Goal: Task Accomplishment & Management: Manage account settings

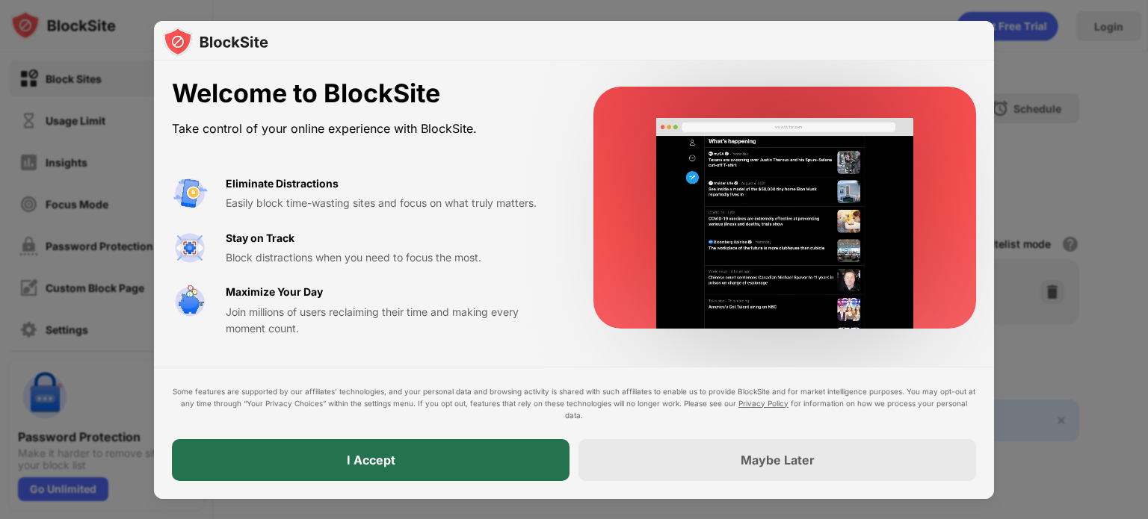
click at [484, 467] on div "I Accept" at bounding box center [370, 460] width 397 height 42
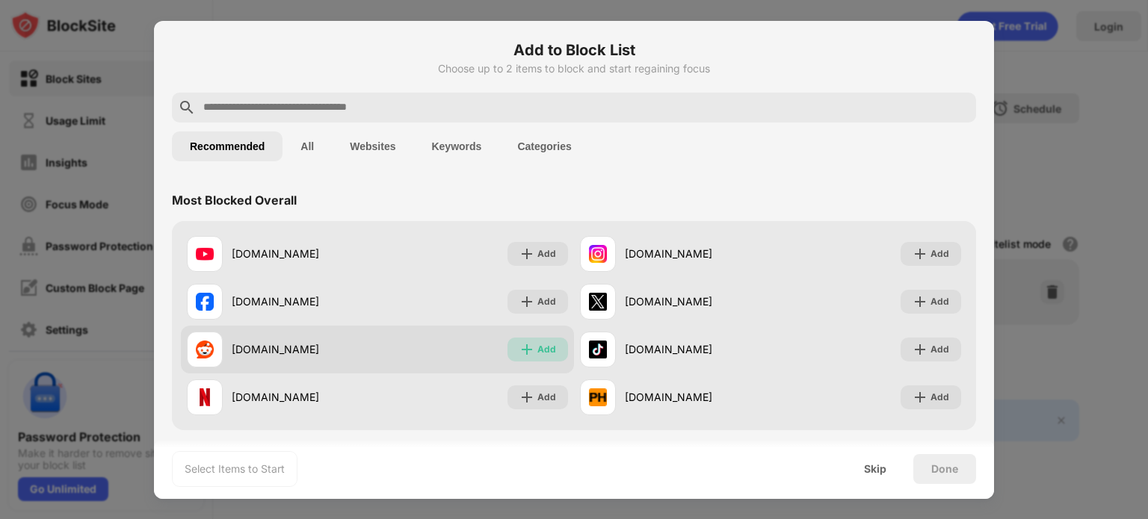
click at [524, 352] on img at bounding box center [526, 349] width 15 height 15
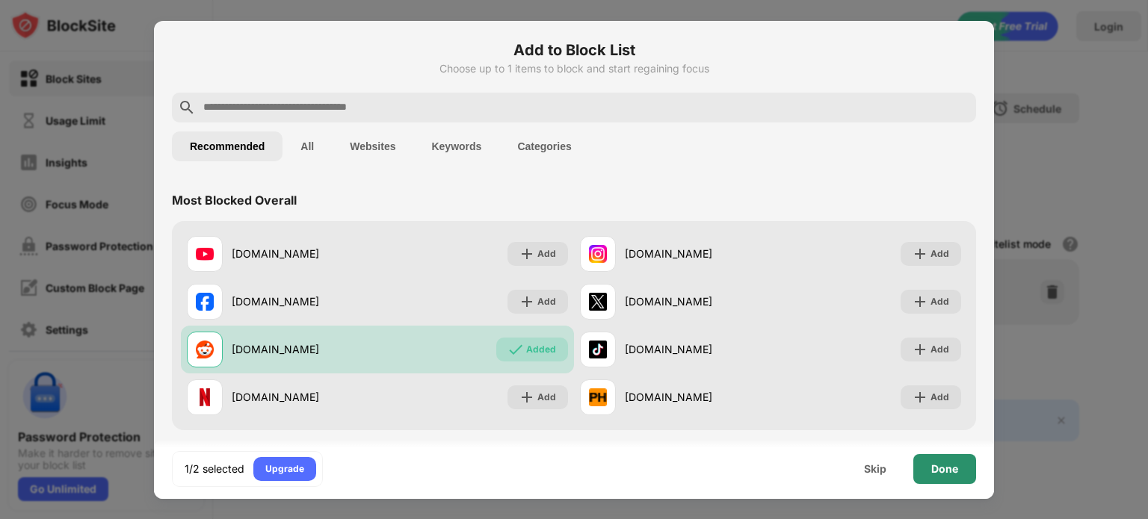
click at [931, 471] on div "Done" at bounding box center [944, 469] width 27 height 12
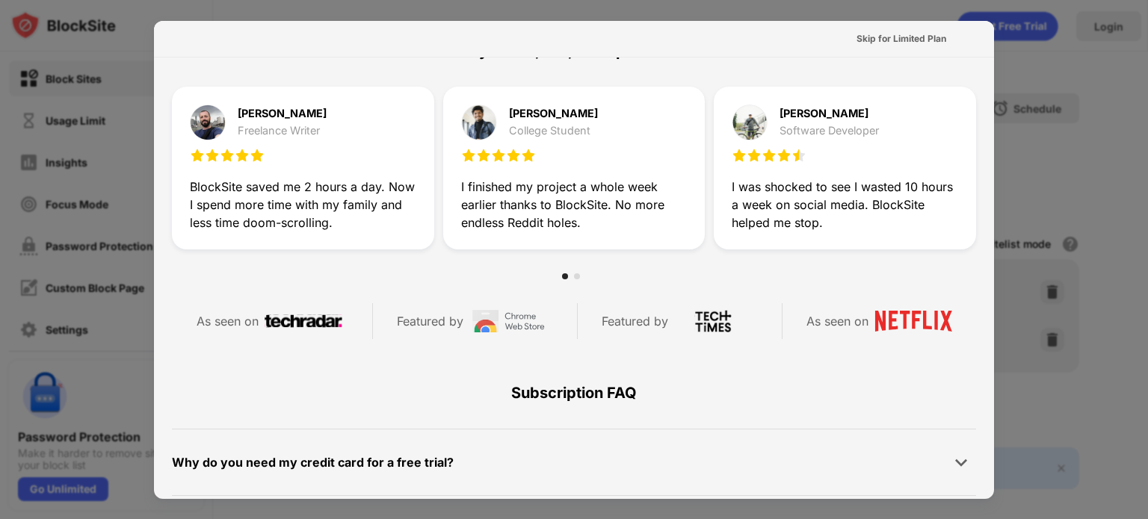
scroll to position [728, 0]
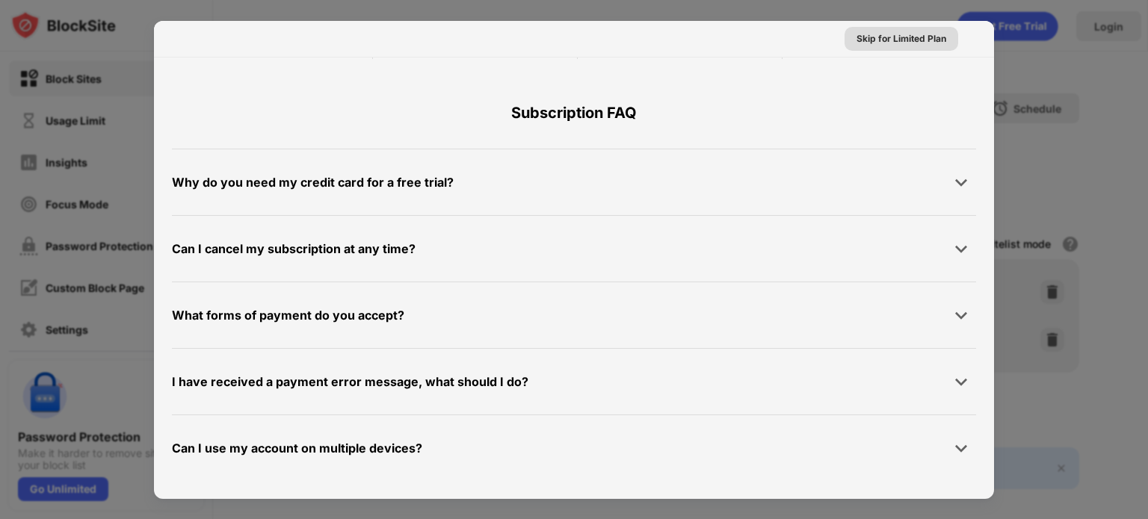
click at [911, 37] on div "Skip for Limited Plan" at bounding box center [901, 38] width 90 height 15
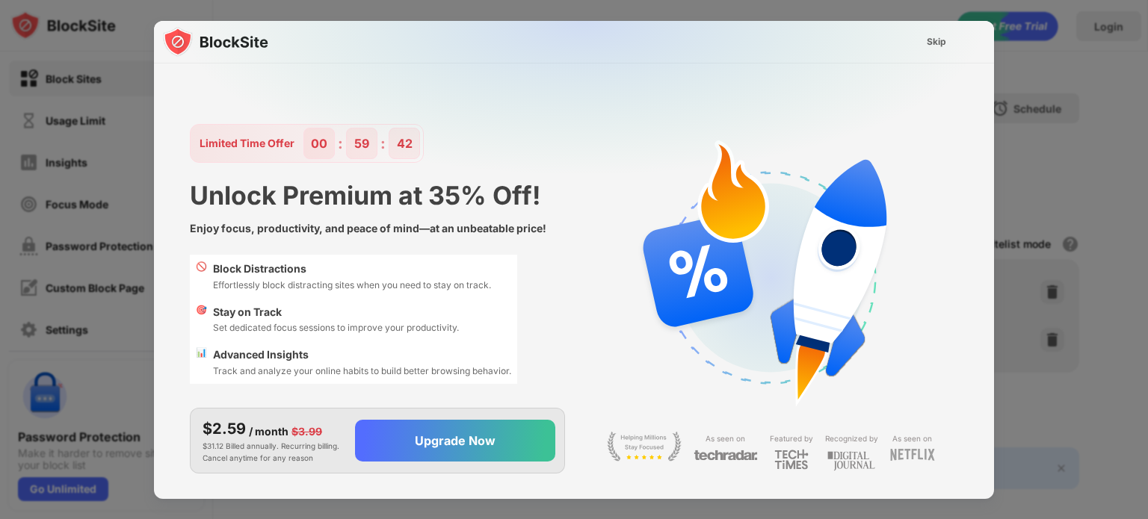
scroll to position [0, 0]
click at [917, 48] on div "Skip" at bounding box center [935, 42] width 43 height 24
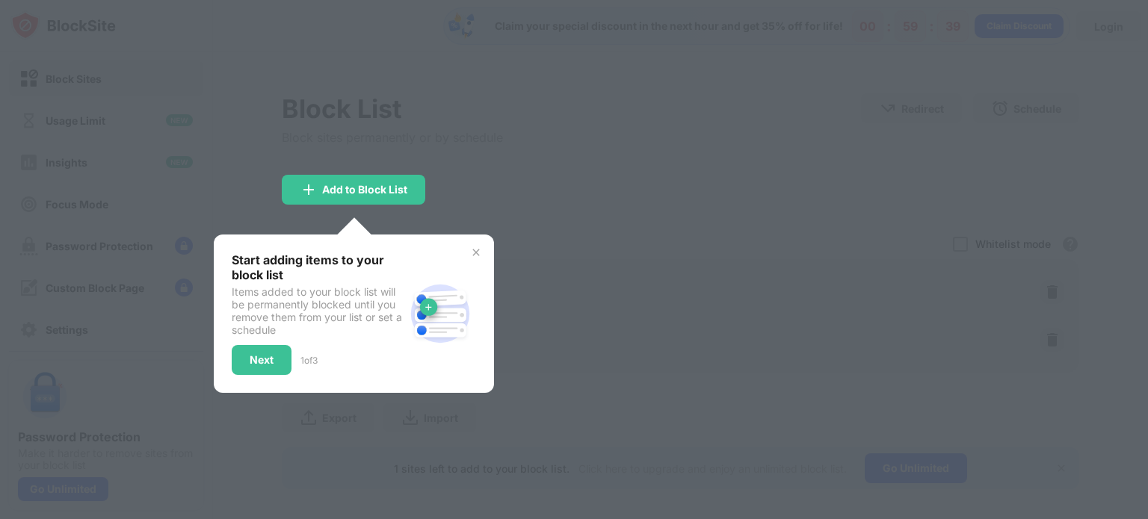
click at [469, 257] on div "Start adding items to your block list Items added to your block list will be pe…" at bounding box center [354, 314] width 244 height 123
click at [470, 256] on img at bounding box center [476, 253] width 12 height 12
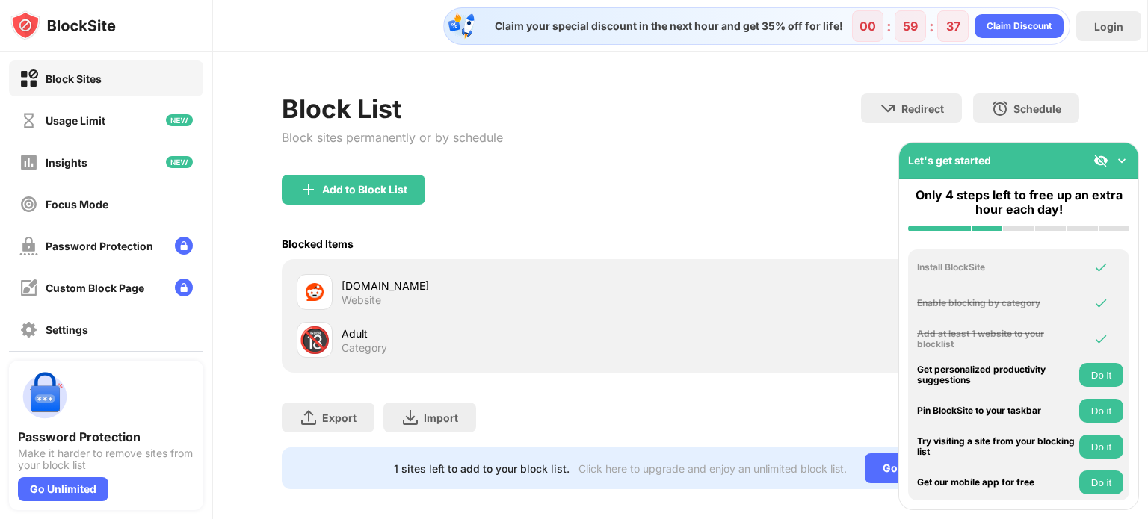
click at [732, 173] on div "Block List Block sites permanently or by schedule Redirect Choose a site to be …" at bounding box center [680, 133] width 797 height 81
click at [1122, 161] on img at bounding box center [1121, 160] width 15 height 15
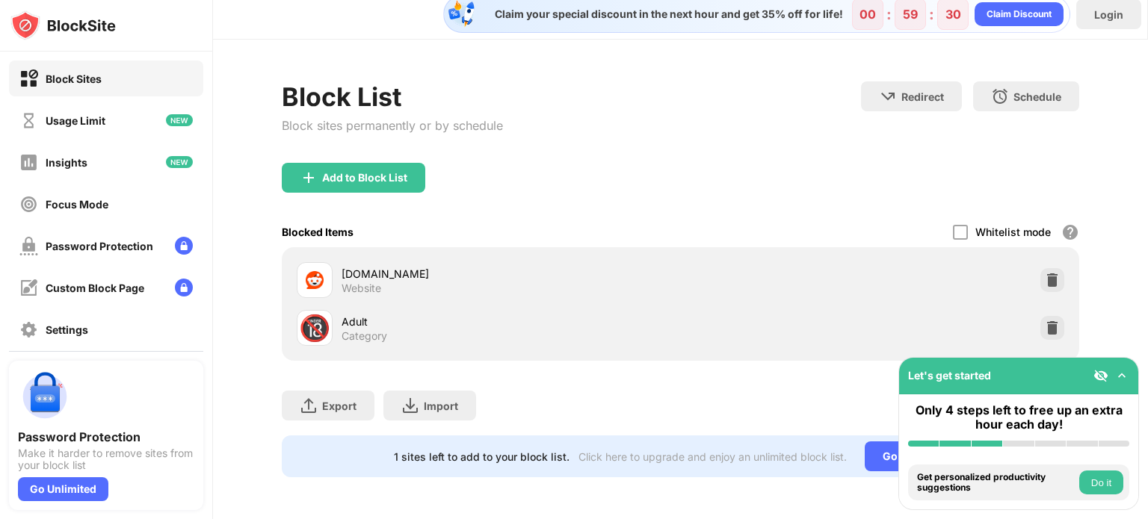
scroll to position [22, 0]
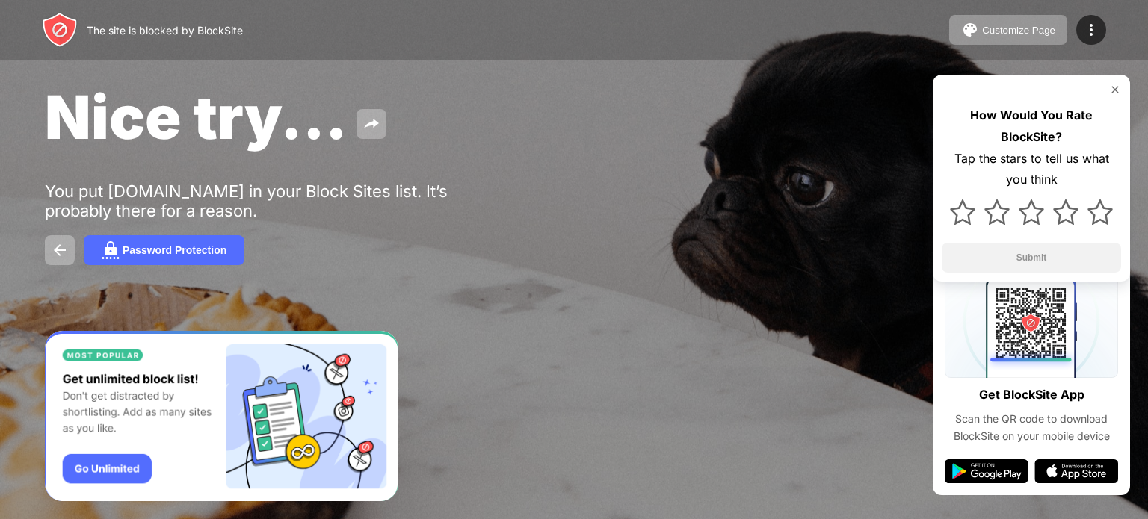
click at [1118, 93] on img at bounding box center [1115, 90] width 12 height 12
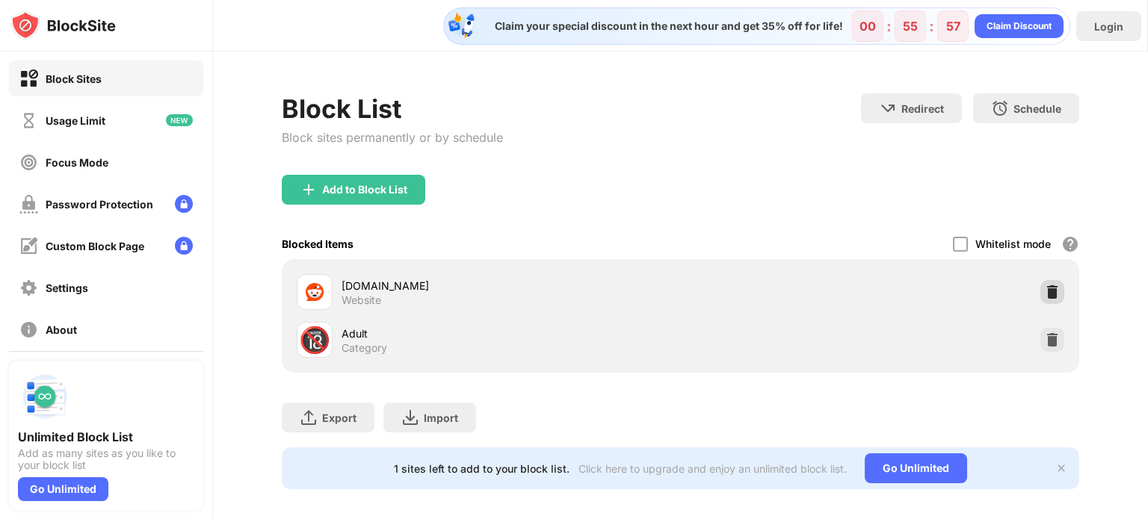
drag, startPoint x: 1032, startPoint y: 295, endPoint x: 1022, endPoint y: 301, distance: 11.4
click at [1028, 298] on div "[DOMAIN_NAME] Website" at bounding box center [680, 292] width 779 height 48
click at [1044, 288] on img at bounding box center [1051, 292] width 15 height 15
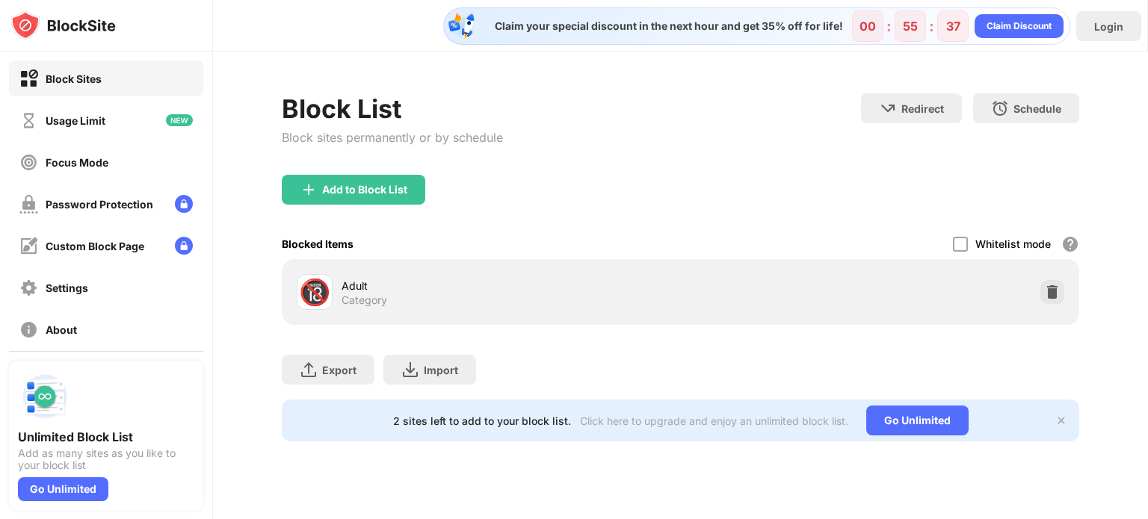
click at [1065, 415] on img at bounding box center [1061, 421] width 12 height 12
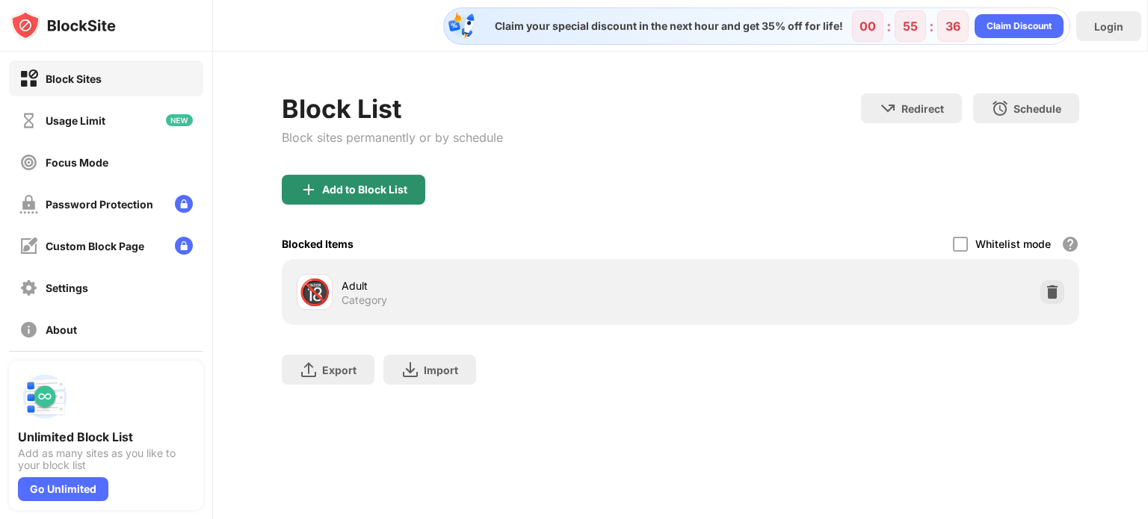
click at [399, 181] on div "Add to Block List" at bounding box center [353, 190] width 143 height 30
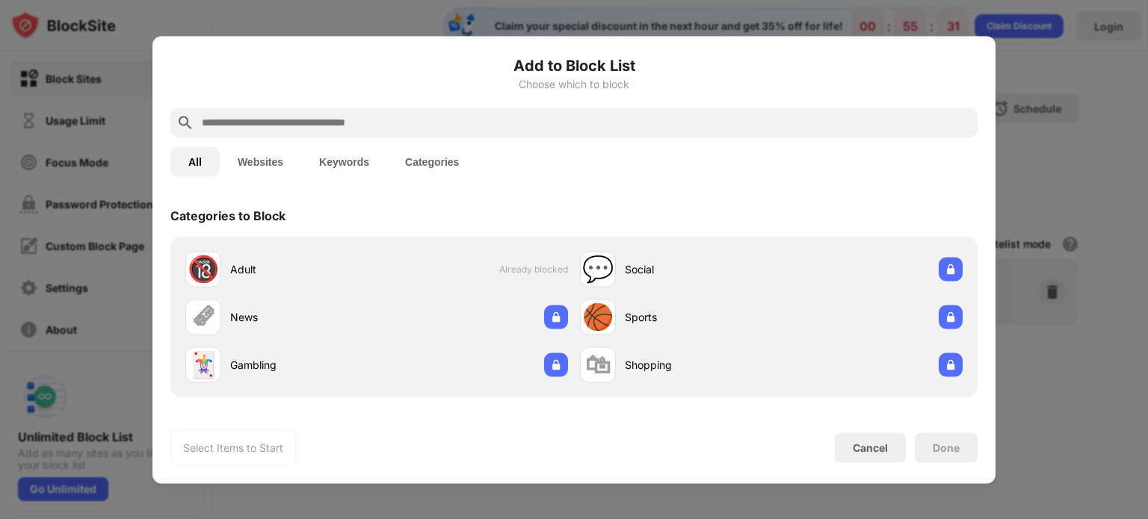
click at [260, 161] on button "Websites" at bounding box center [260, 161] width 81 height 30
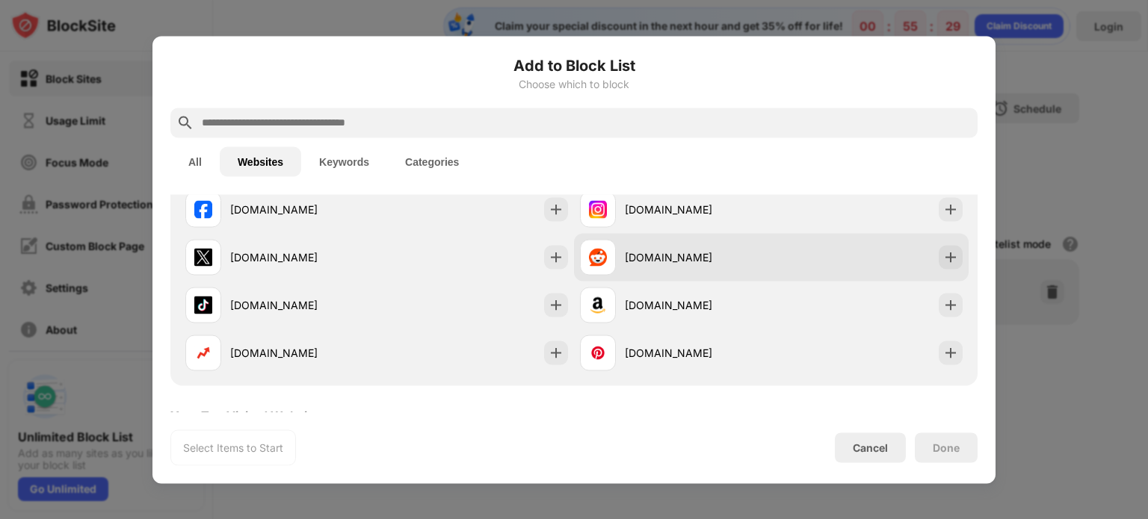
scroll to position [75, 0]
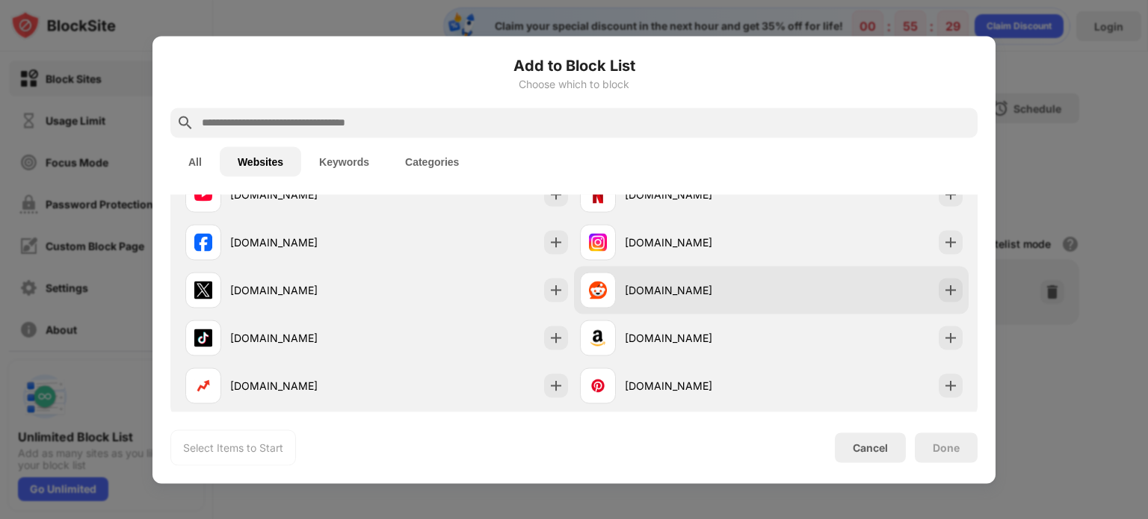
click at [836, 286] on div "[DOMAIN_NAME]" at bounding box center [771, 290] width 394 height 48
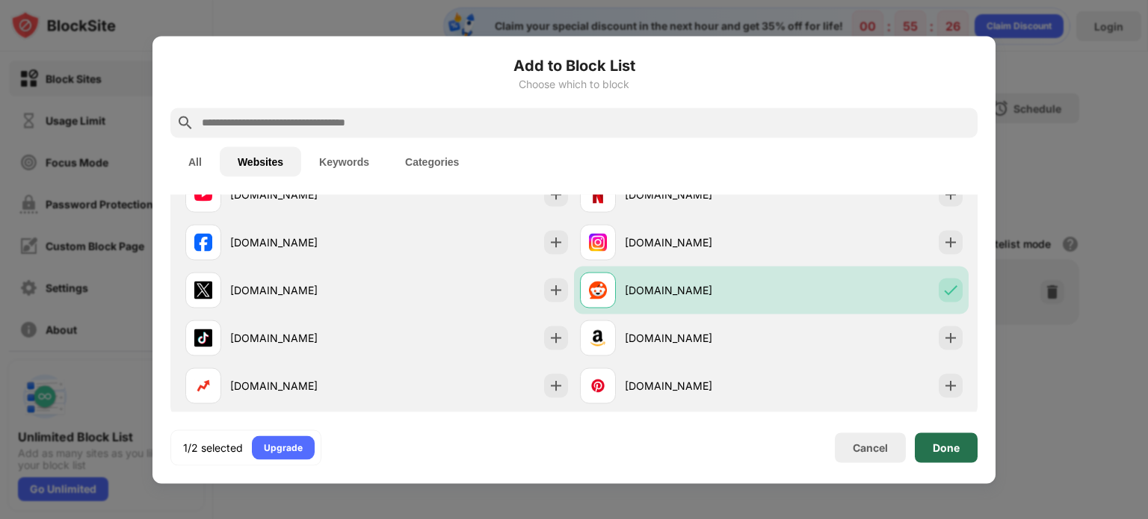
click at [936, 456] on div "Done" at bounding box center [945, 448] width 63 height 30
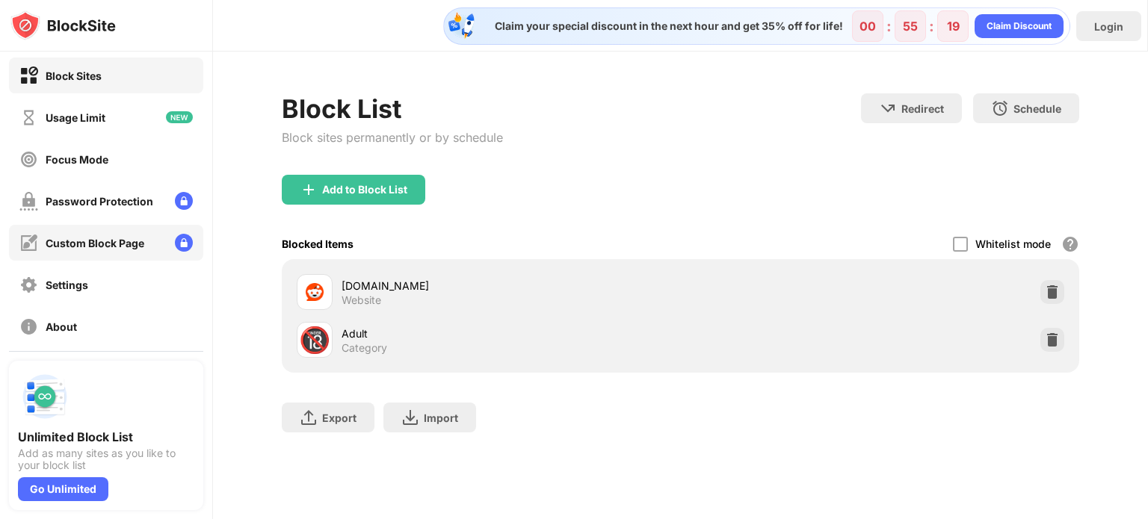
scroll to position [0, 0]
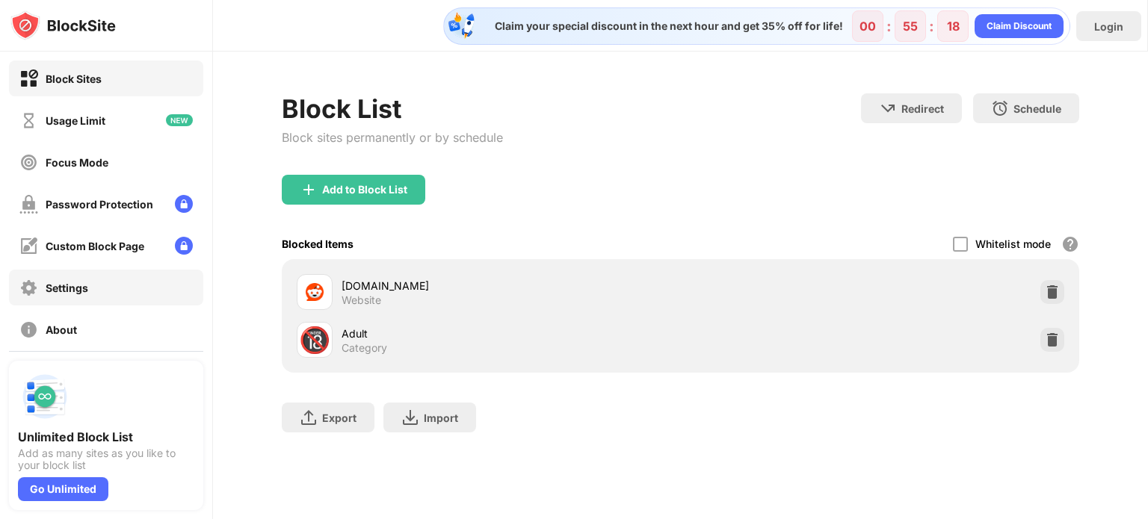
click at [117, 298] on div "Settings" at bounding box center [106, 288] width 194 height 36
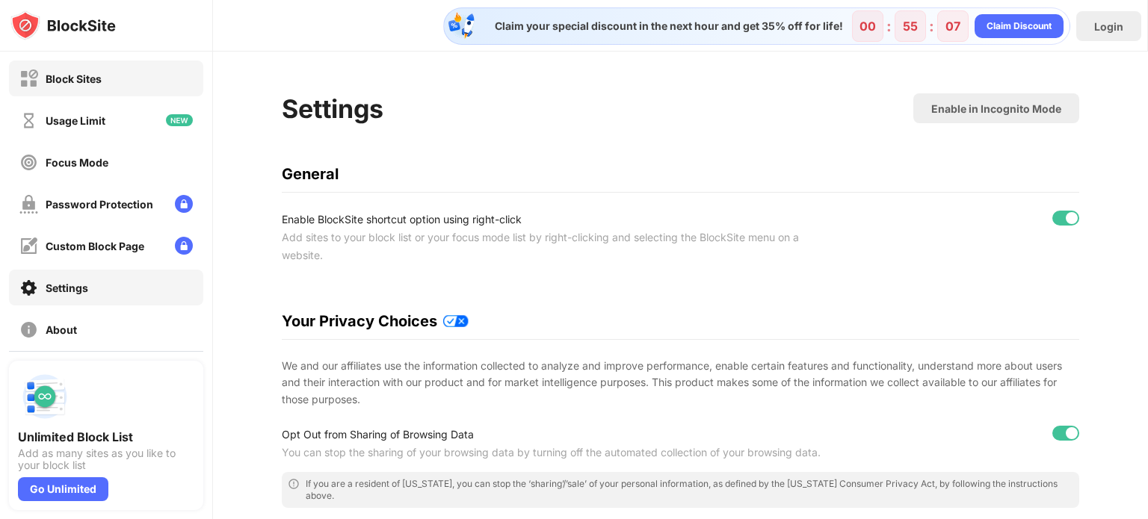
click at [84, 77] on div "Block Sites" at bounding box center [74, 78] width 56 height 13
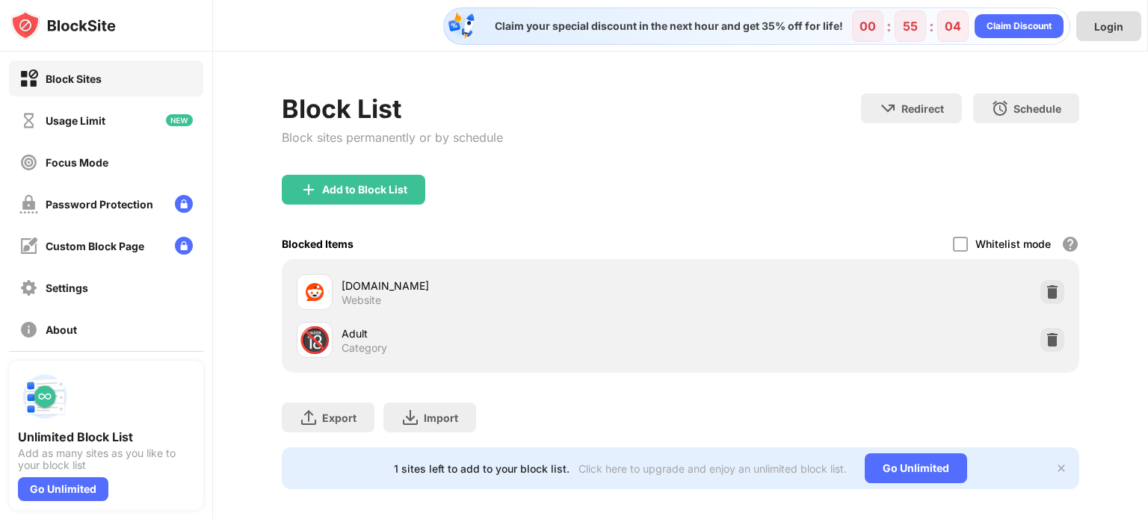
click at [1115, 30] on div "Login" at bounding box center [1108, 26] width 29 height 13
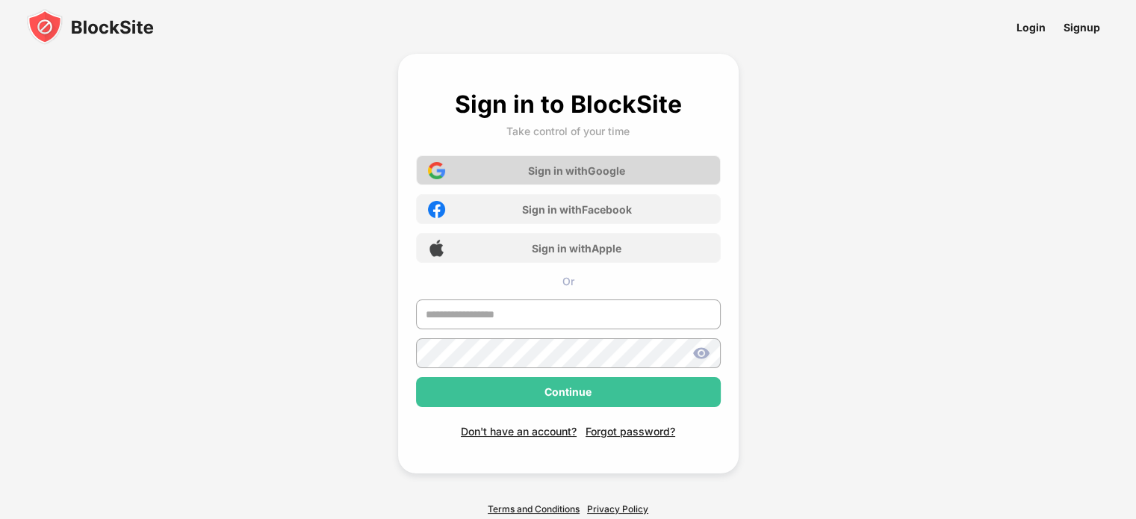
click at [610, 174] on div "Sign in with Google" at bounding box center [576, 170] width 97 height 13
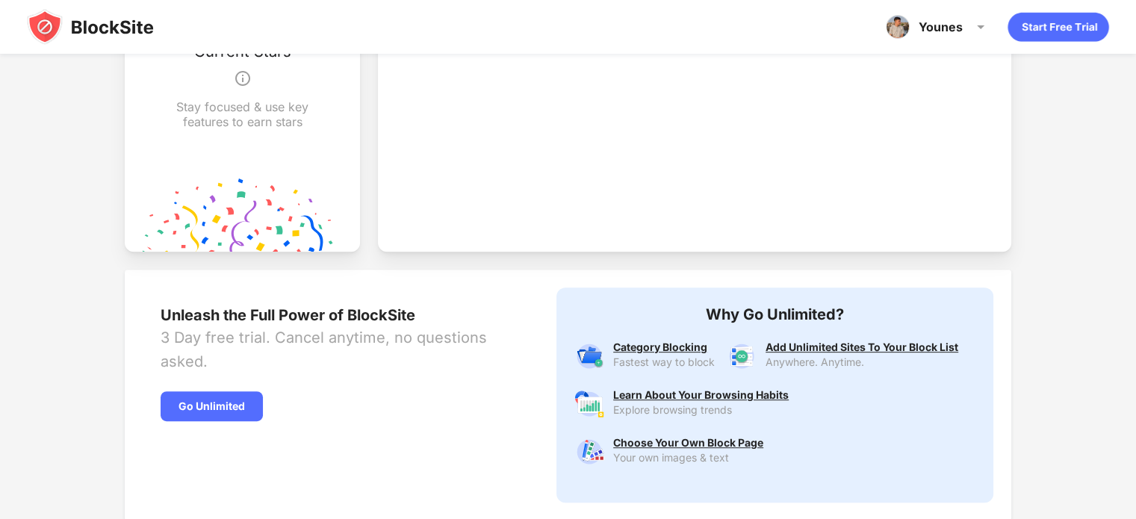
scroll to position [648, 0]
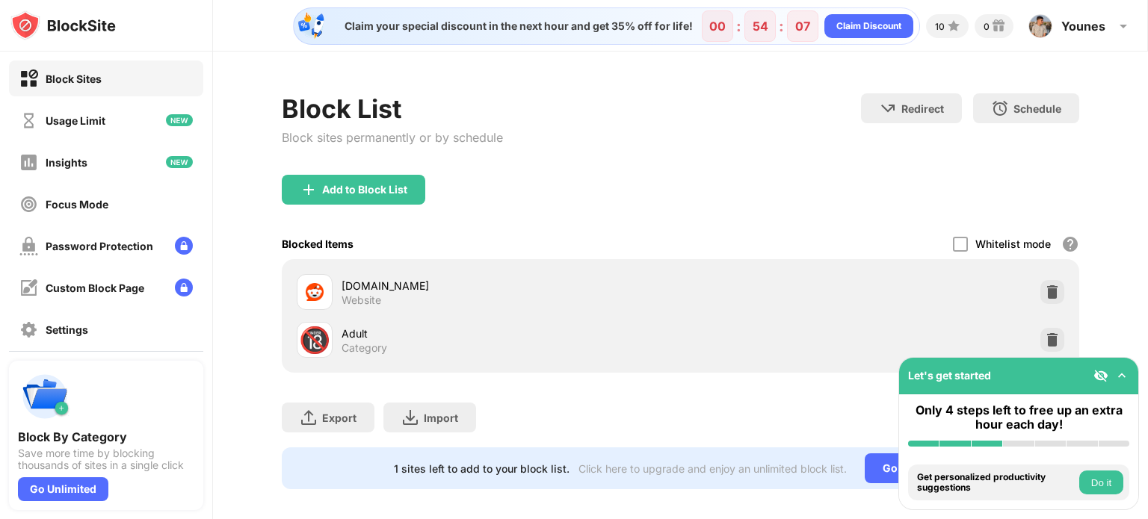
click at [1103, 378] on img at bounding box center [1100, 375] width 15 height 15
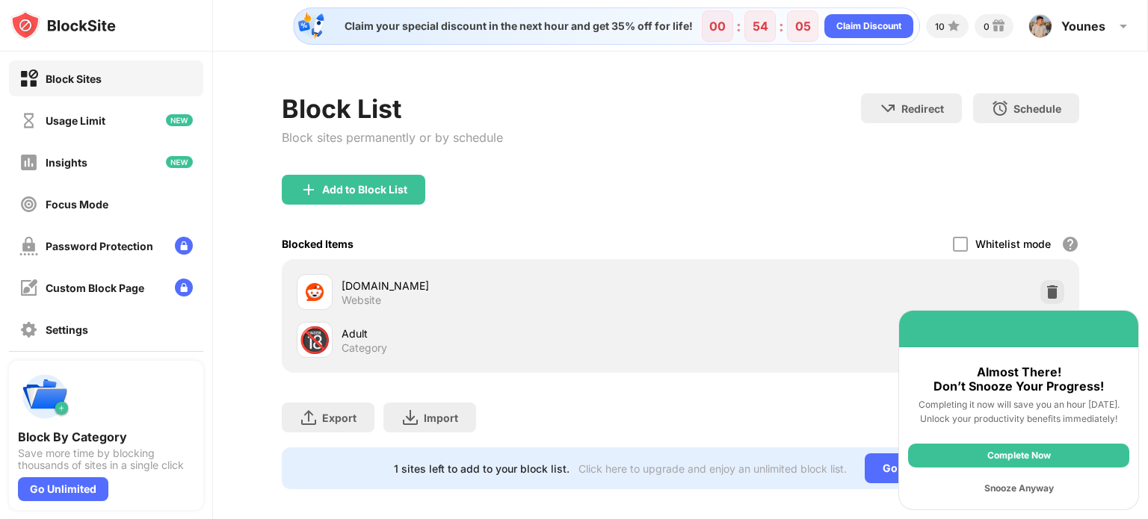
click at [1037, 484] on div "Snooze Anyway" at bounding box center [1018, 489] width 221 height 24
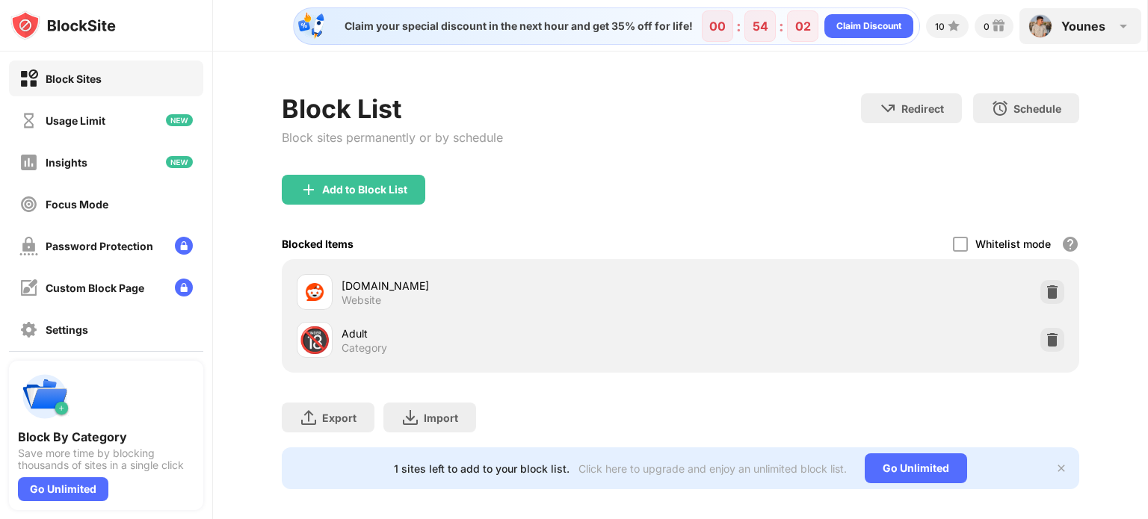
click at [1079, 35] on div "[PERSON_NAME] Boulghobra View Account Insights Premium Rewards Settings Support…" at bounding box center [1080, 26] width 122 height 36
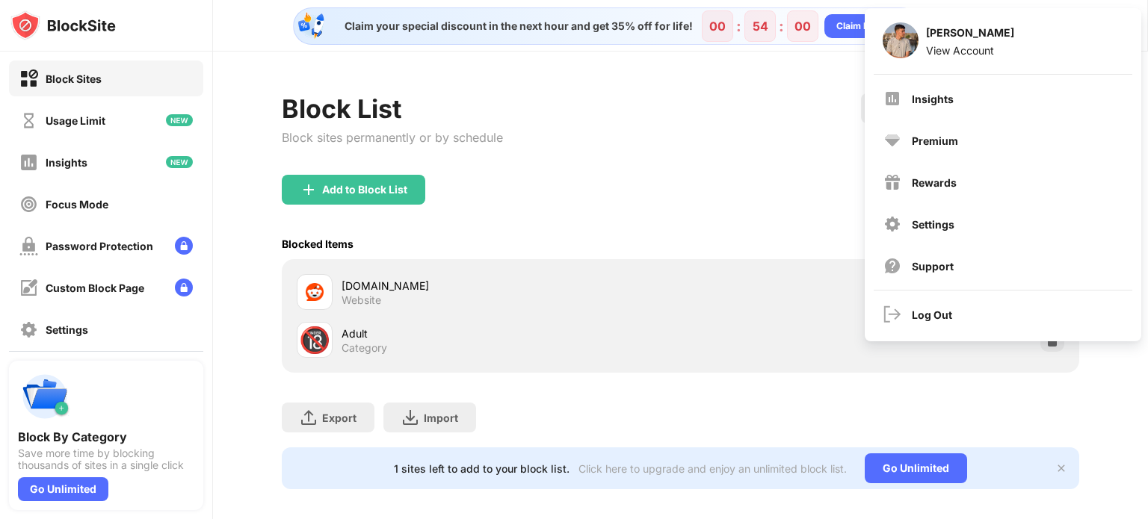
click at [775, 144] on div "Block List Block sites permanently or by schedule Redirect Choose a site to be …" at bounding box center [680, 133] width 797 height 81
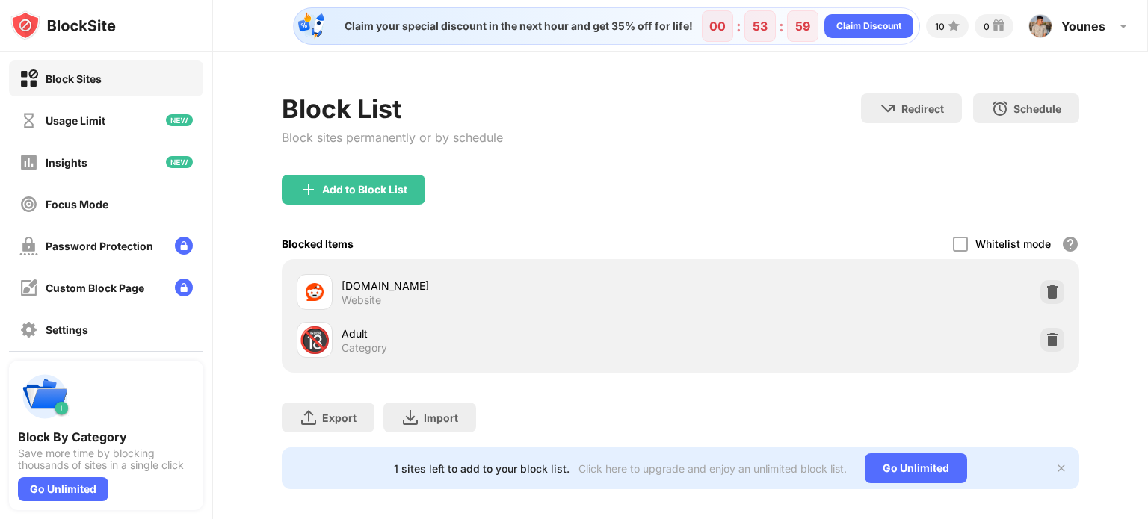
scroll to position [22, 0]
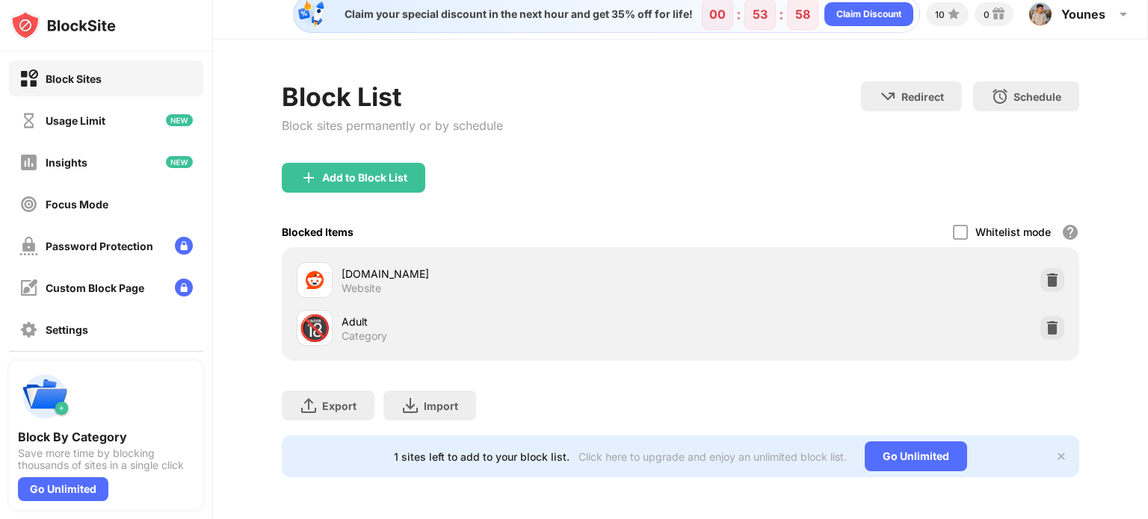
click at [314, 271] on img at bounding box center [315, 280] width 18 height 18
click at [112, 240] on div "Password Protection" at bounding box center [100, 246] width 108 height 13
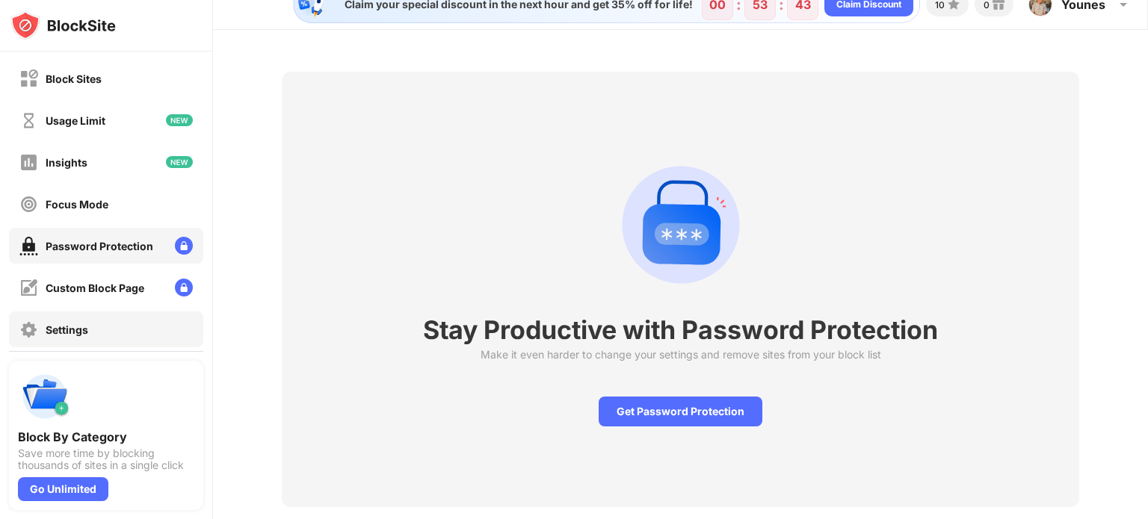
click at [105, 322] on div "Settings" at bounding box center [106, 330] width 194 height 36
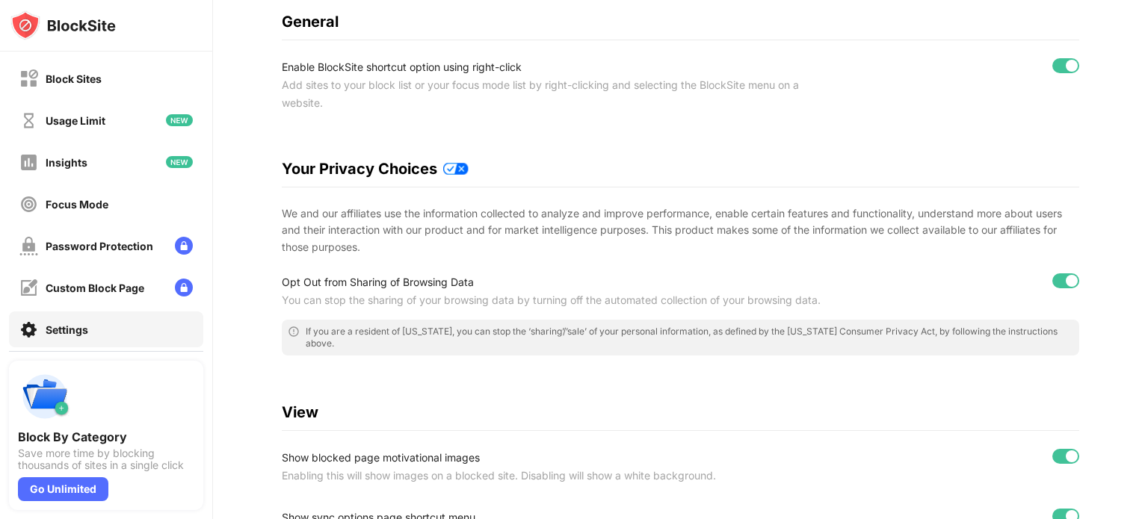
scroll to position [299, 0]
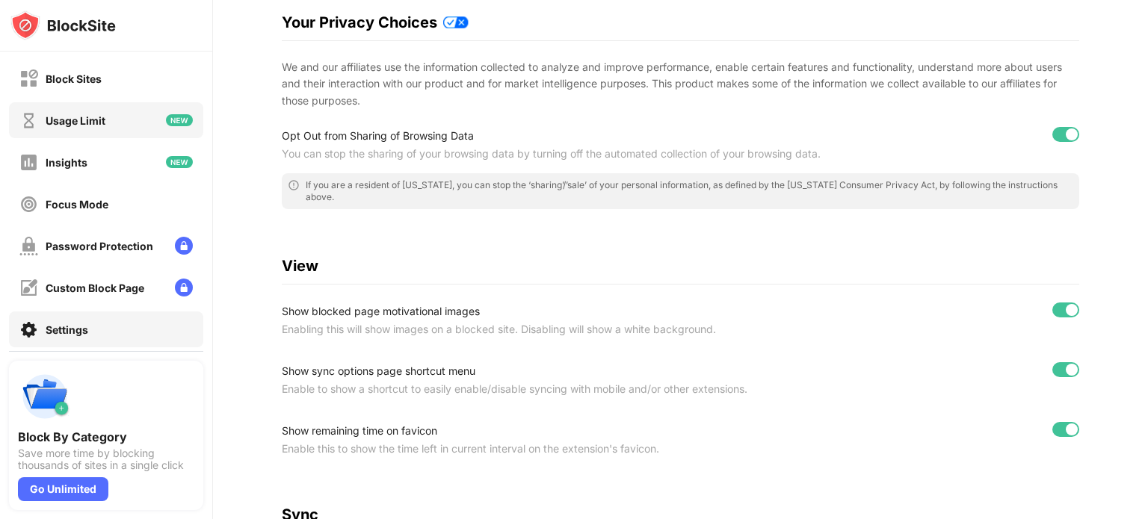
click at [81, 102] on div "Usage Limit" at bounding box center [106, 120] width 194 height 36
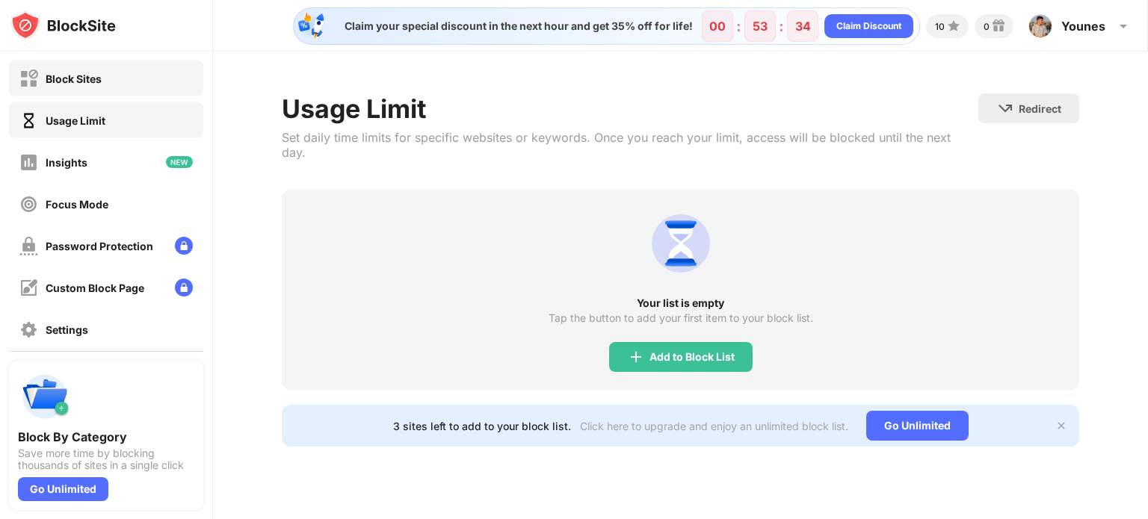
click at [84, 80] on div "Block Sites" at bounding box center [74, 78] width 56 height 13
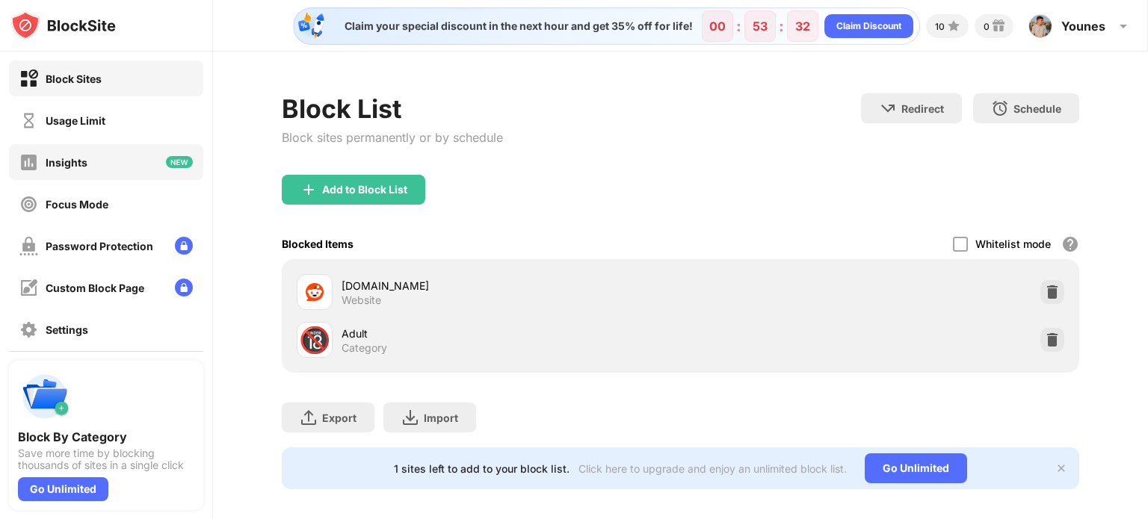
click at [99, 157] on div "Insights" at bounding box center [106, 162] width 194 height 36
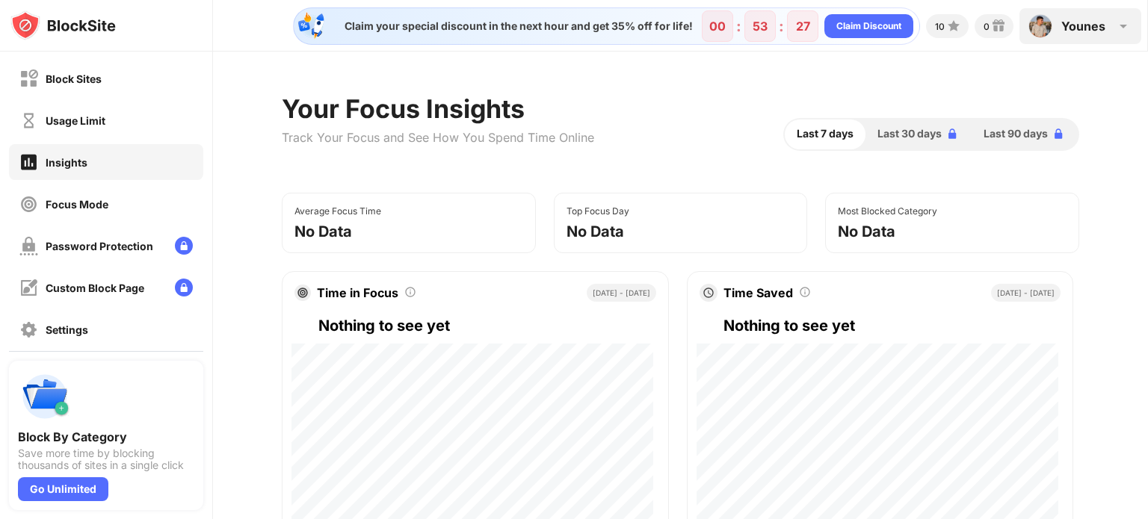
click at [1059, 31] on div "Younes Younes Boulghobra View Account Insights Premium Rewards Settings Support…" at bounding box center [1080, 26] width 122 height 36
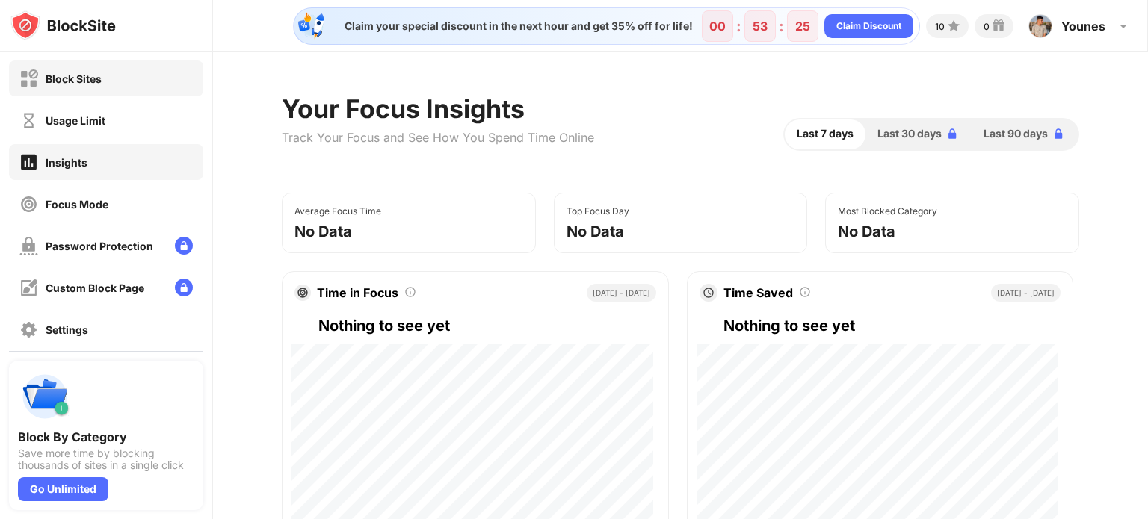
click at [37, 78] on img at bounding box center [28, 78] width 19 height 19
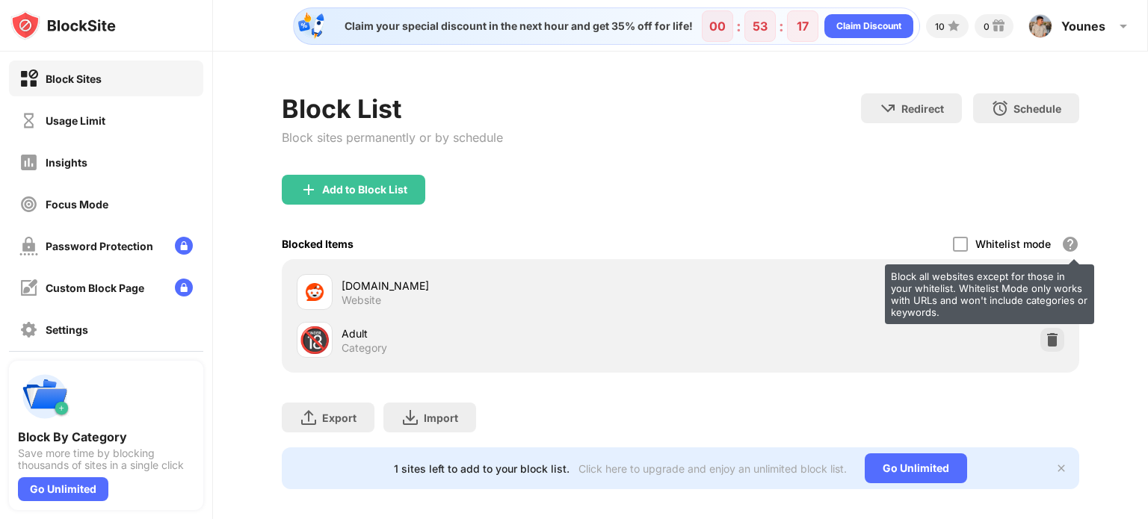
click at [1061, 246] on div "Block all websites except for those in your whitelist. Whitelist Mode only work…" at bounding box center [1070, 244] width 18 height 18
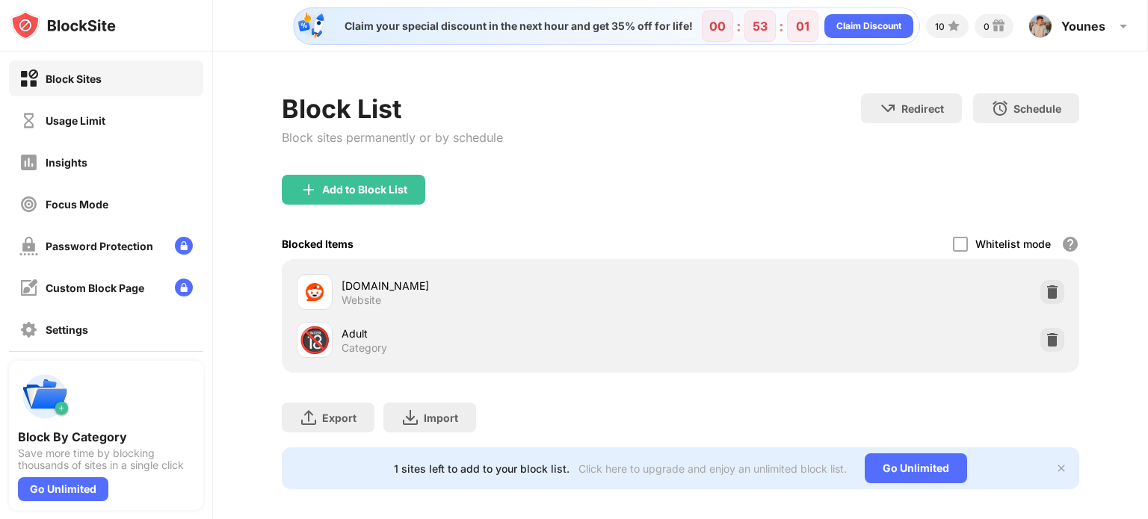
click at [663, 114] on div "Block List Block sites permanently or by schedule Redirect Choose a site to be …" at bounding box center [680, 133] width 797 height 81
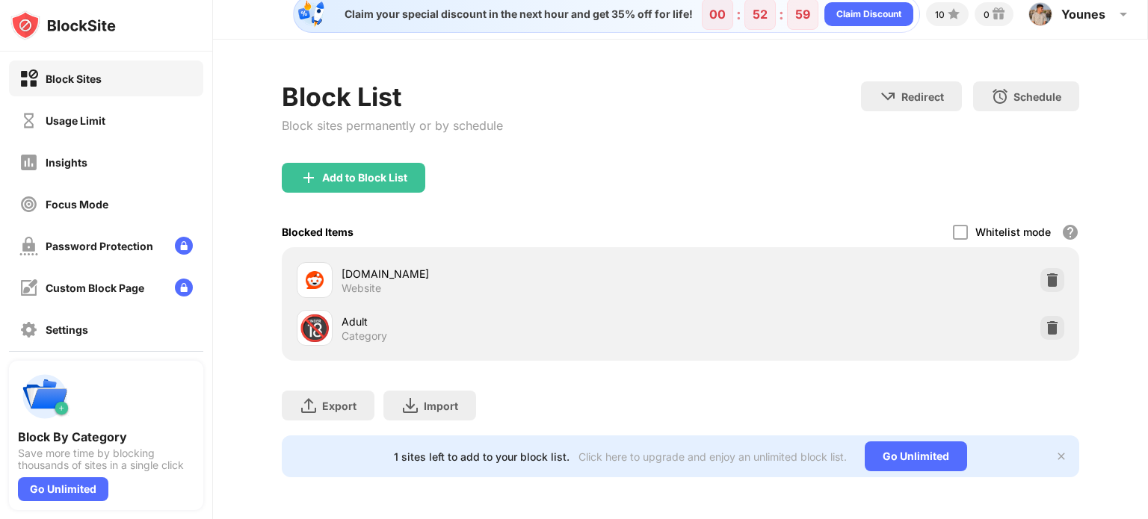
scroll to position [22, 0]
click at [1055, 450] on img at bounding box center [1061, 456] width 12 height 12
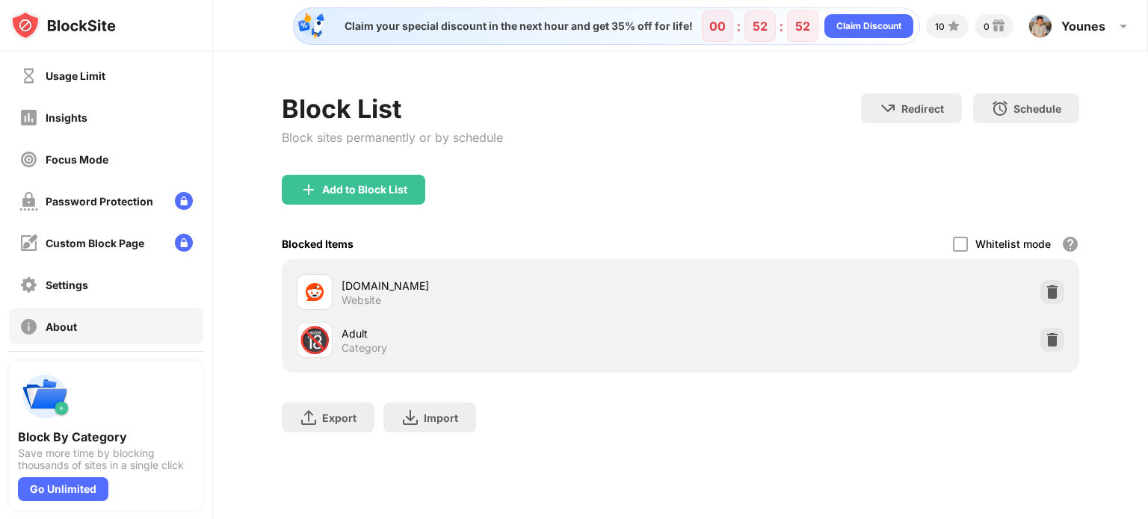
scroll to position [0, 0]
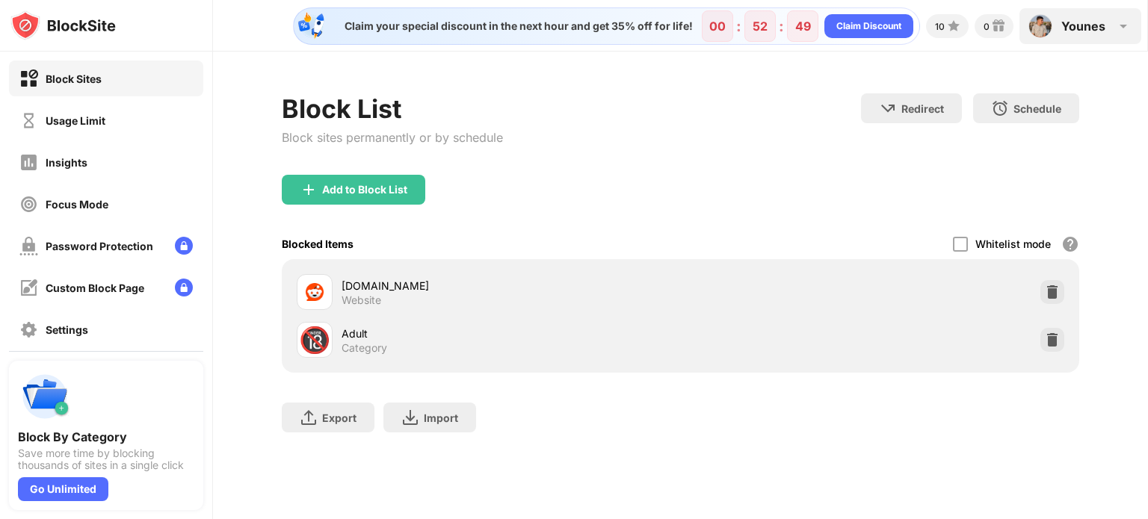
click at [1096, 32] on div "Younes" at bounding box center [1083, 26] width 44 height 15
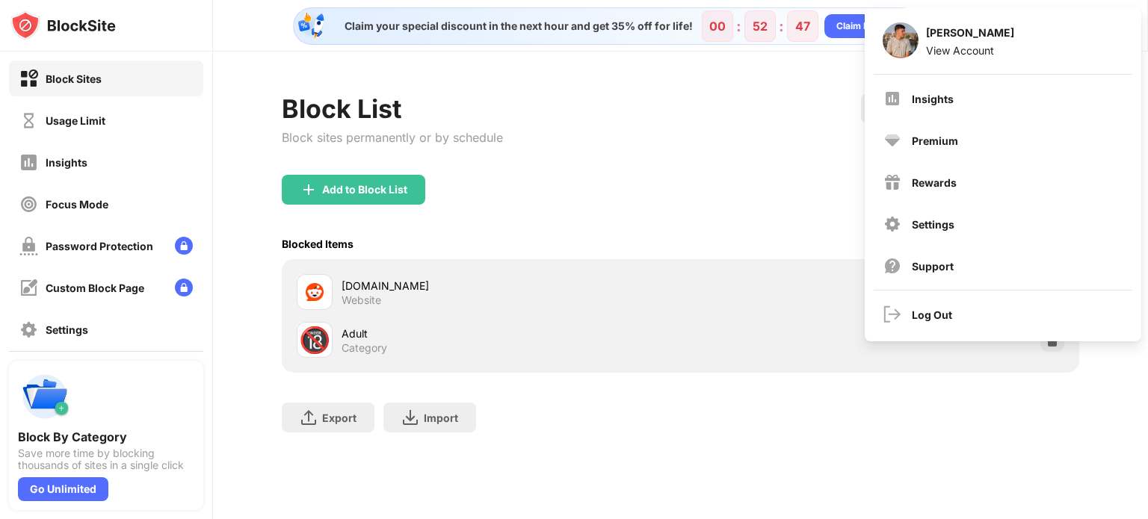
click at [530, 211] on div "Add to Block List" at bounding box center [680, 202] width 797 height 54
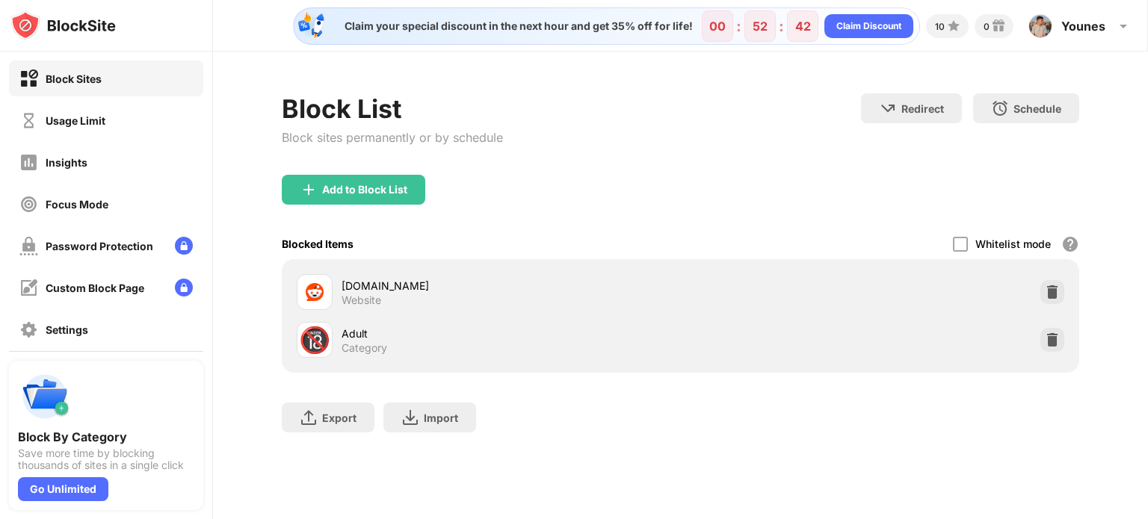
click at [356, 290] on div "reddit.com" at bounding box center [510, 286] width 338 height 16
click at [91, 323] on div "Settings" at bounding box center [106, 330] width 194 height 36
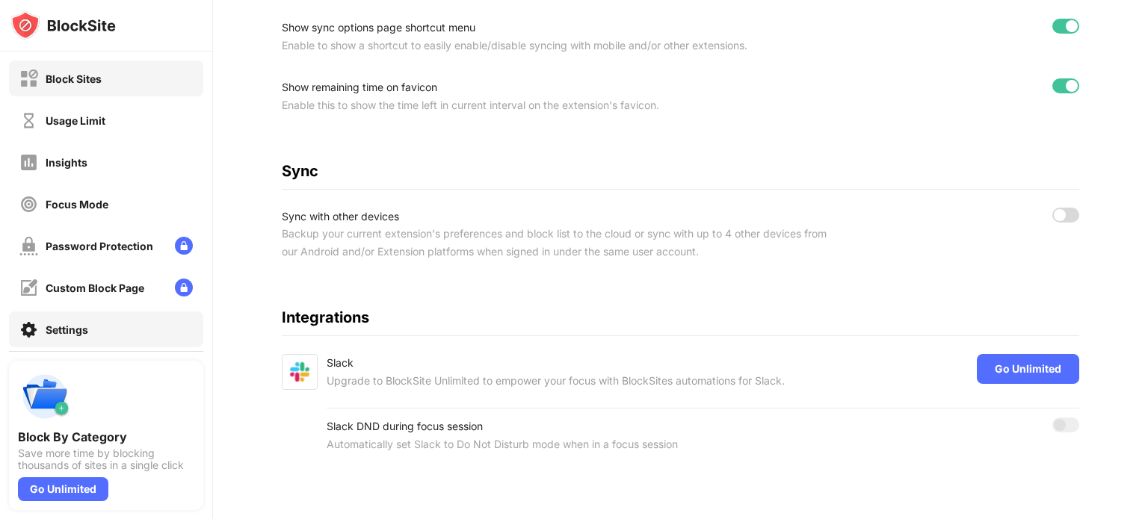
click at [123, 75] on div "Block Sites" at bounding box center [106, 79] width 194 height 36
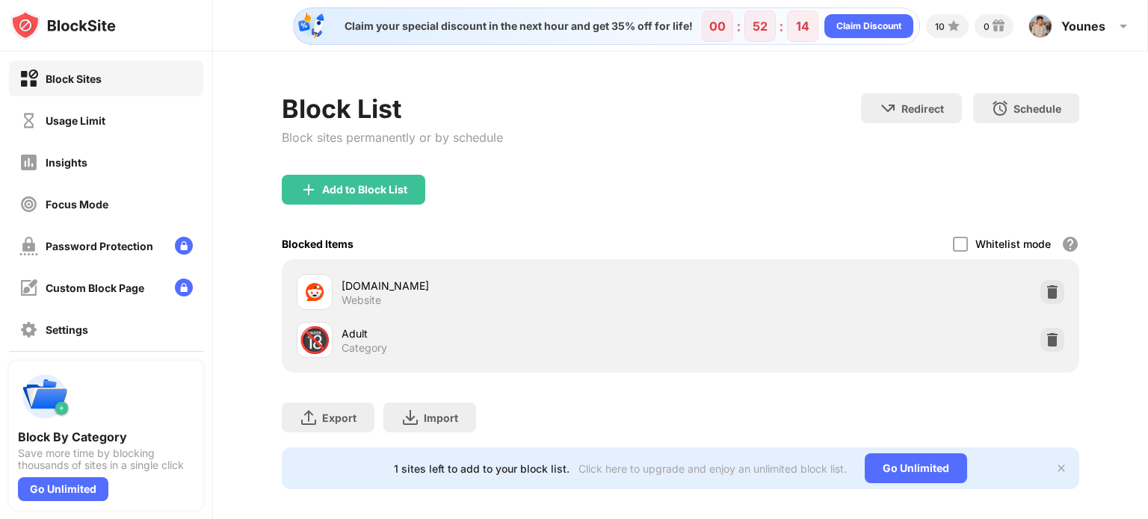
click at [1055, 465] on img at bounding box center [1061, 468] width 12 height 12
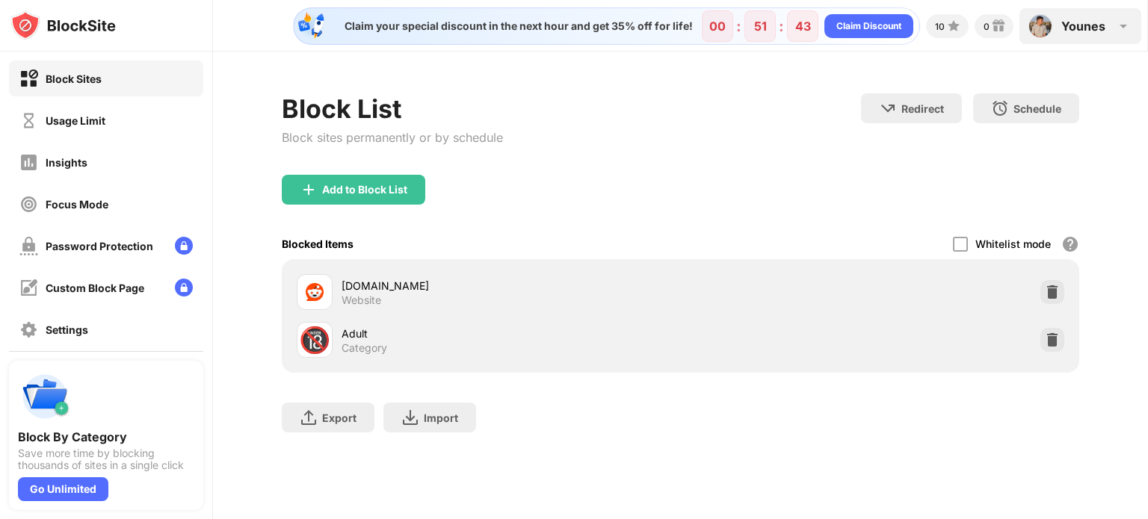
click at [1100, 27] on div "Younes" at bounding box center [1083, 26] width 44 height 15
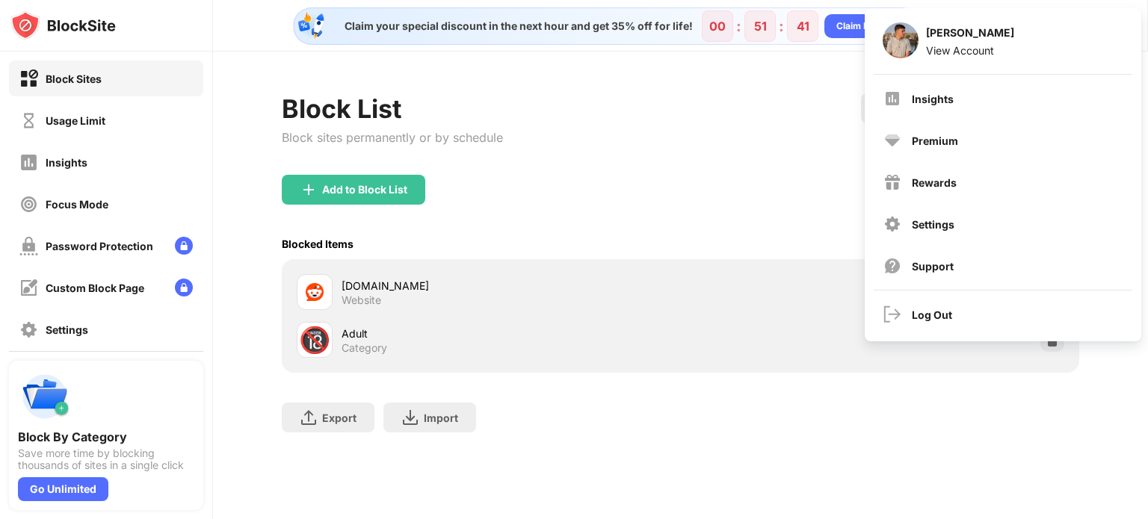
click at [696, 121] on div "Block List Block sites permanently or by schedule Redirect Choose a site to be …" at bounding box center [680, 133] width 797 height 81
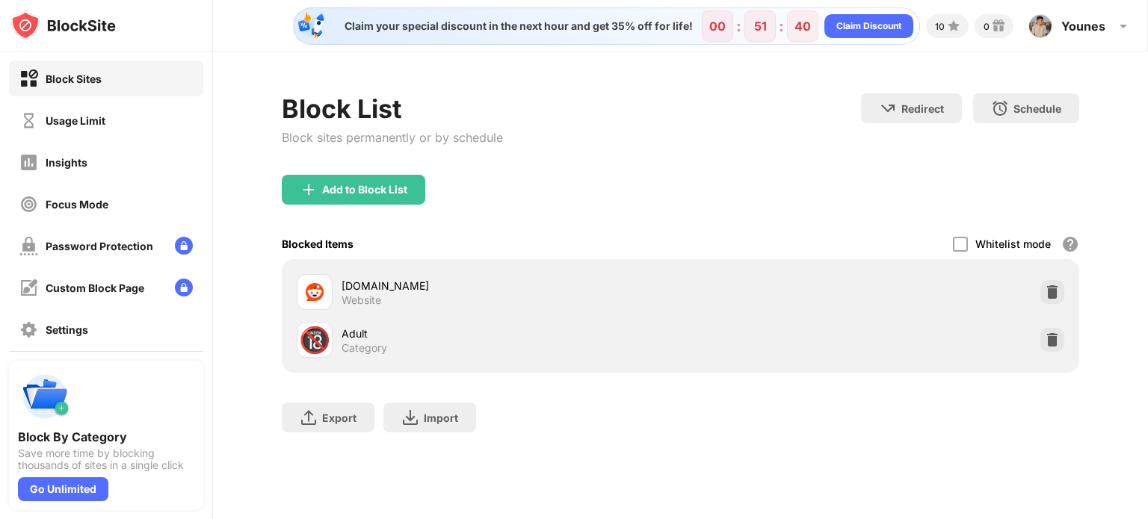
click at [425, 282] on div "reddit.com" at bounding box center [510, 286] width 338 height 16
click at [57, 121] on div "Usage Limit" at bounding box center [76, 120] width 60 height 13
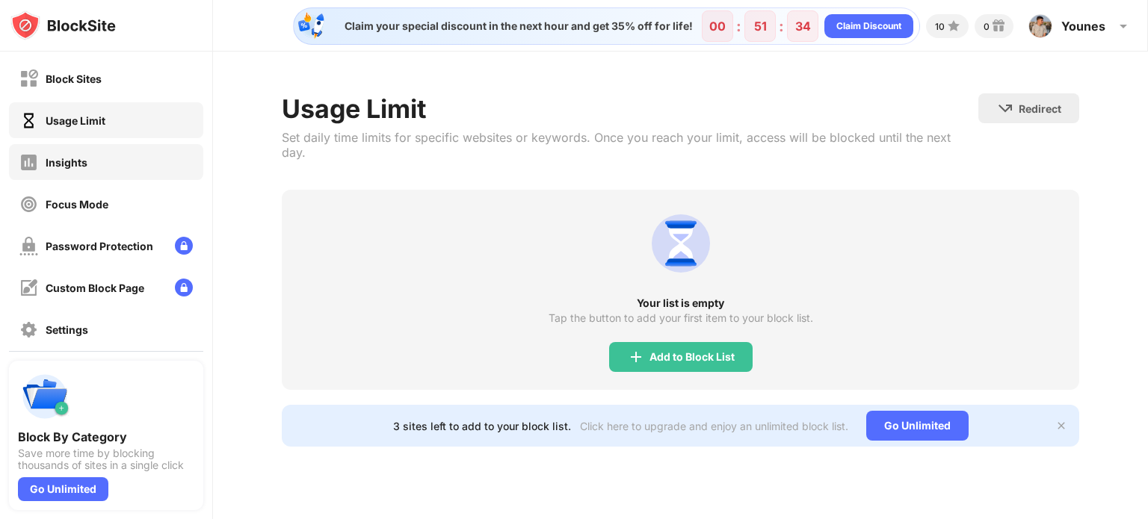
click at [71, 155] on div "Insights" at bounding box center [53, 162] width 68 height 19
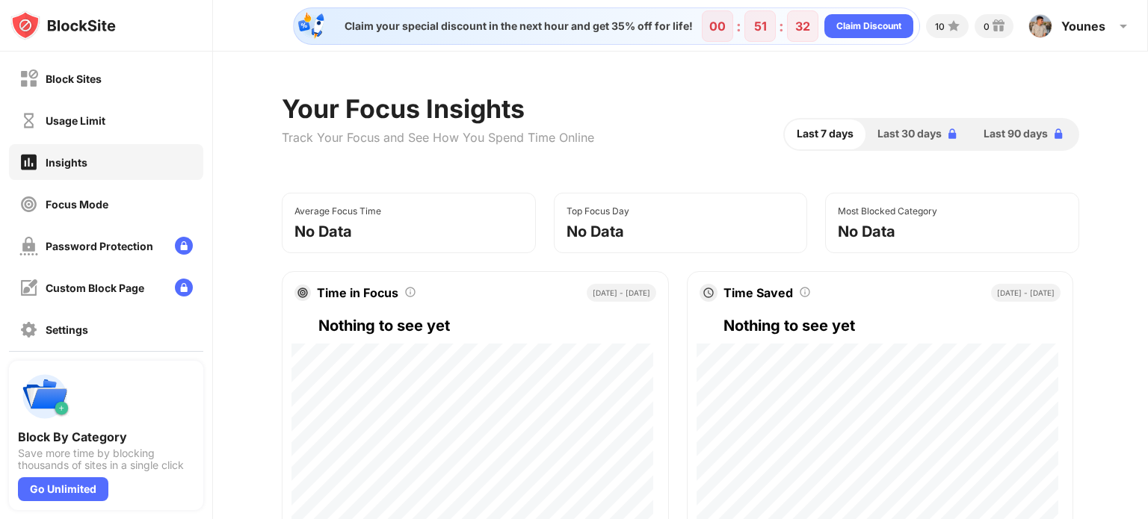
scroll to position [75, 0]
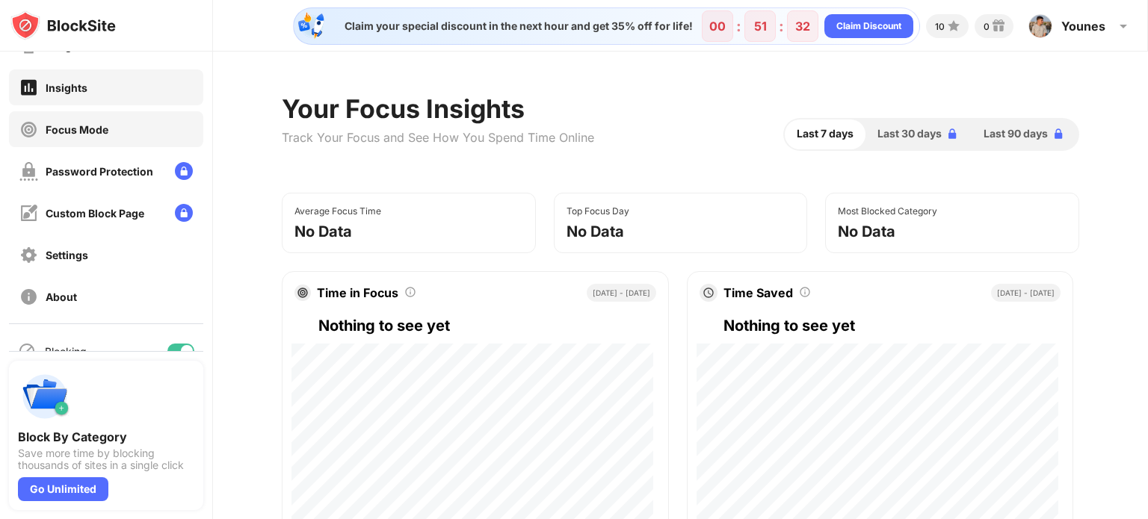
click at [72, 137] on div "Focus Mode" at bounding box center [63, 129] width 89 height 19
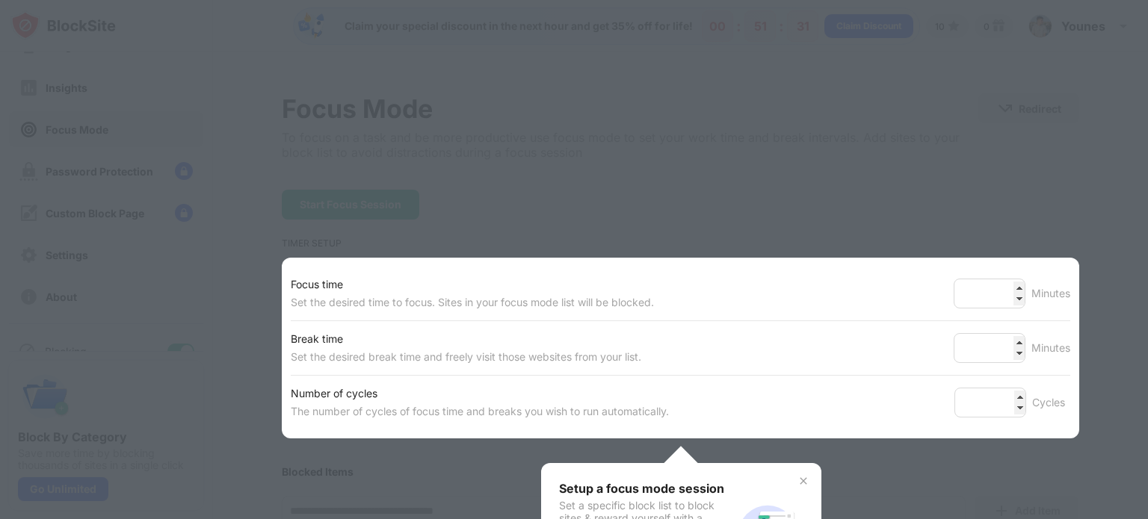
click at [338, 149] on div at bounding box center [574, 259] width 1148 height 519
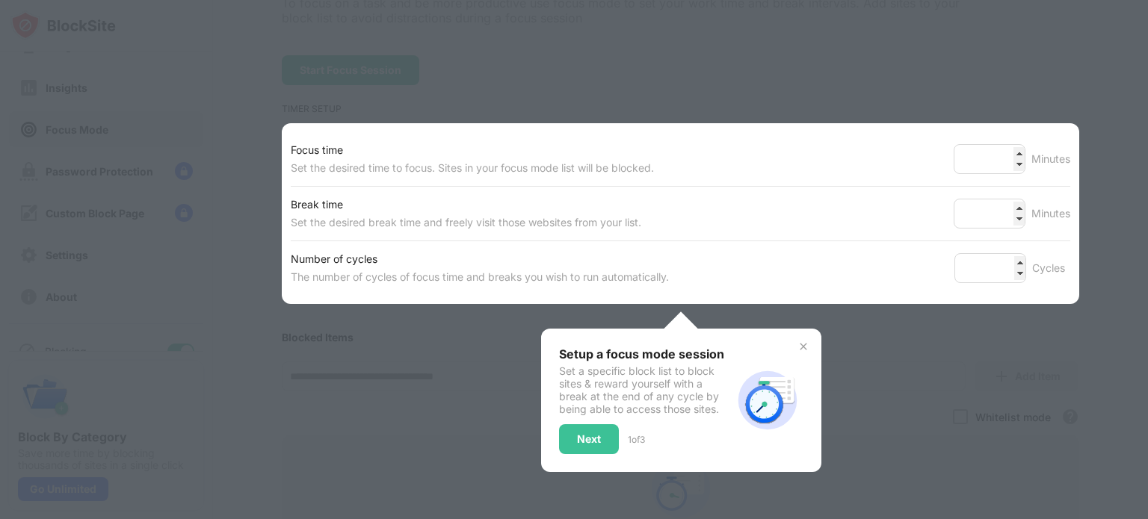
scroll to position [224, 0]
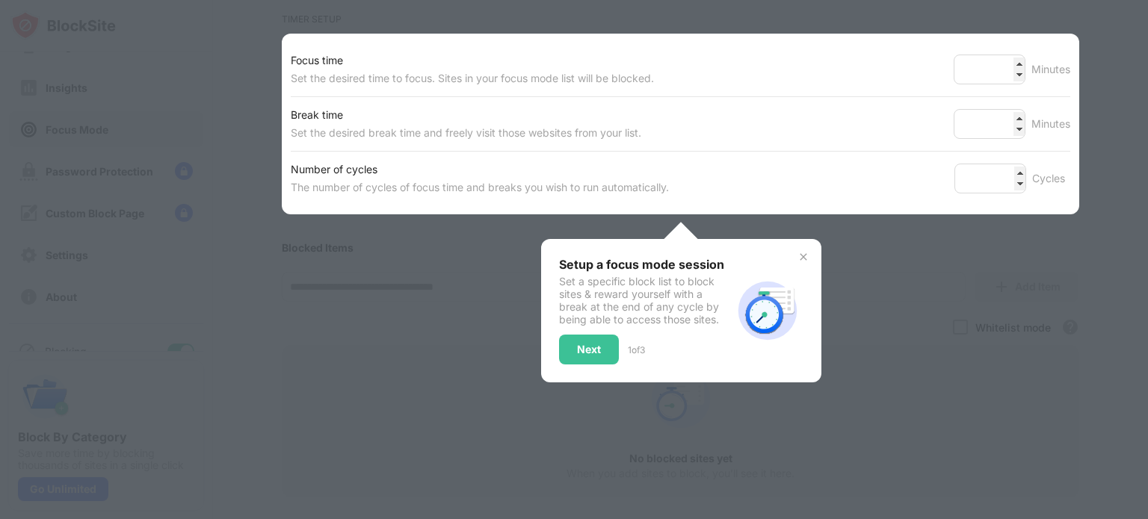
click at [803, 261] on div "Setup a focus mode session Set a specific block list to block sites & reward yo…" at bounding box center [681, 310] width 280 height 143
click at [798, 259] on img at bounding box center [803, 257] width 12 height 12
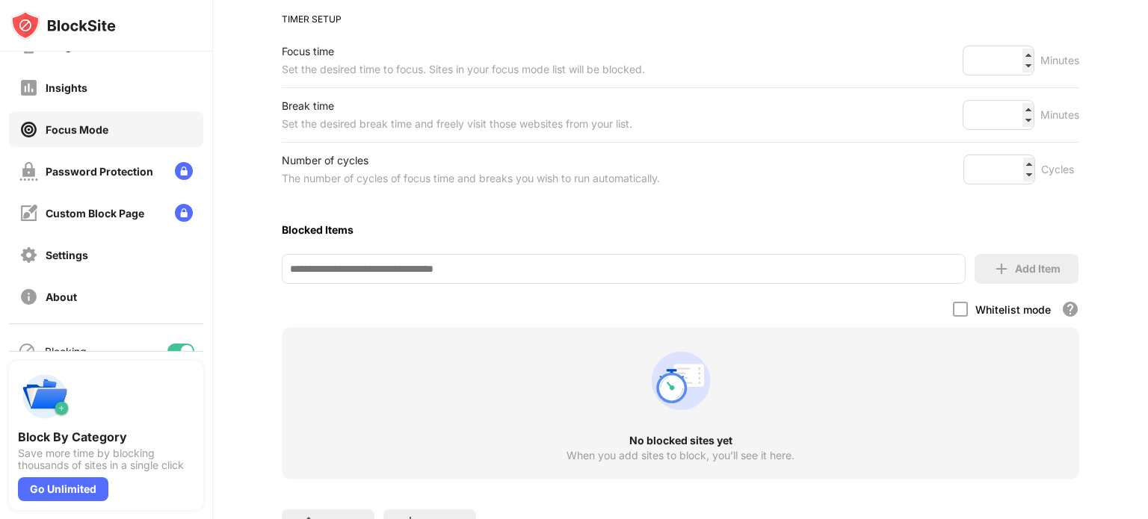
scroll to position [137, 0]
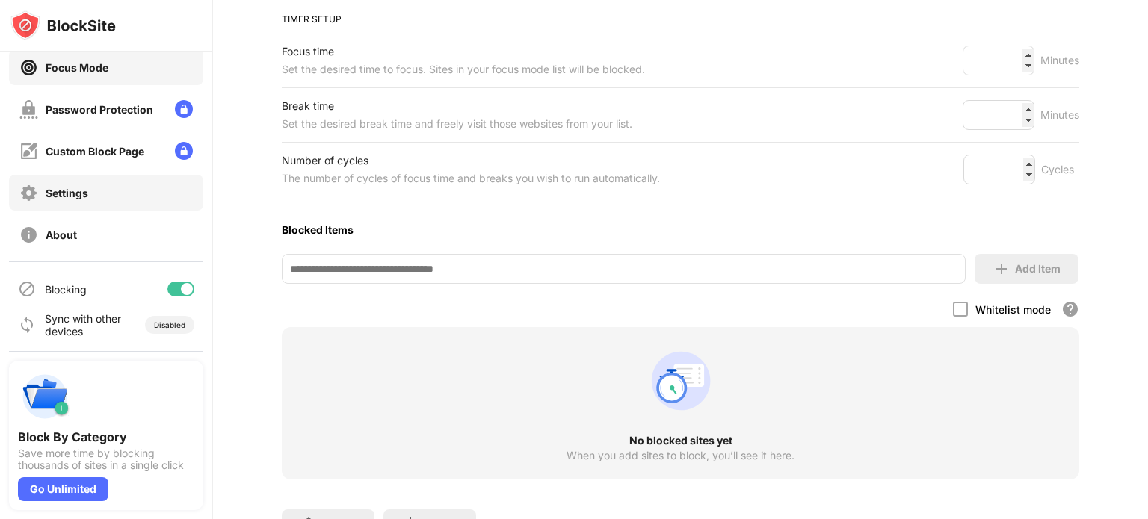
click at [115, 201] on div "Settings" at bounding box center [106, 193] width 194 height 36
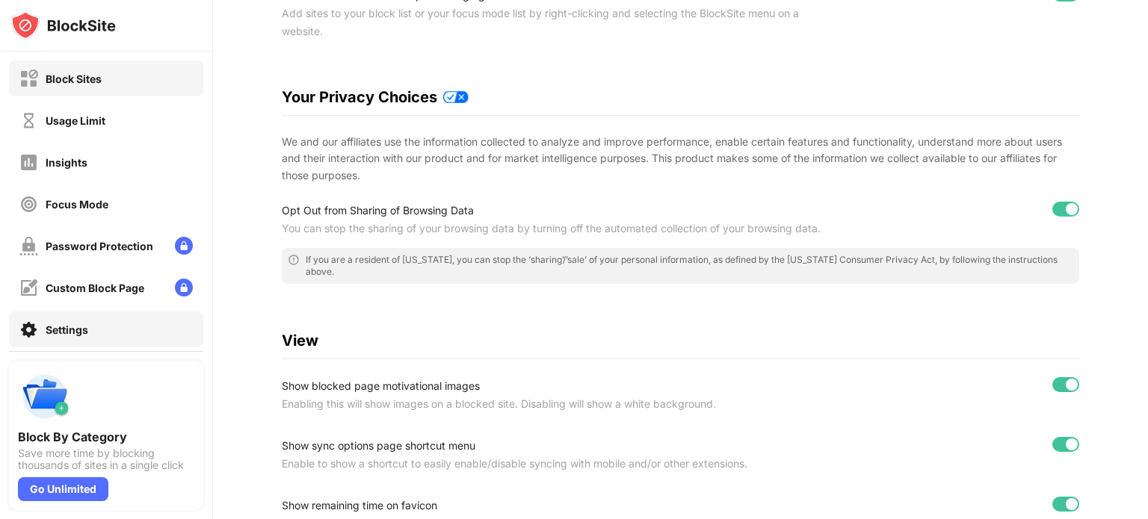
click at [109, 92] on div "Block Sites" at bounding box center [106, 79] width 194 height 36
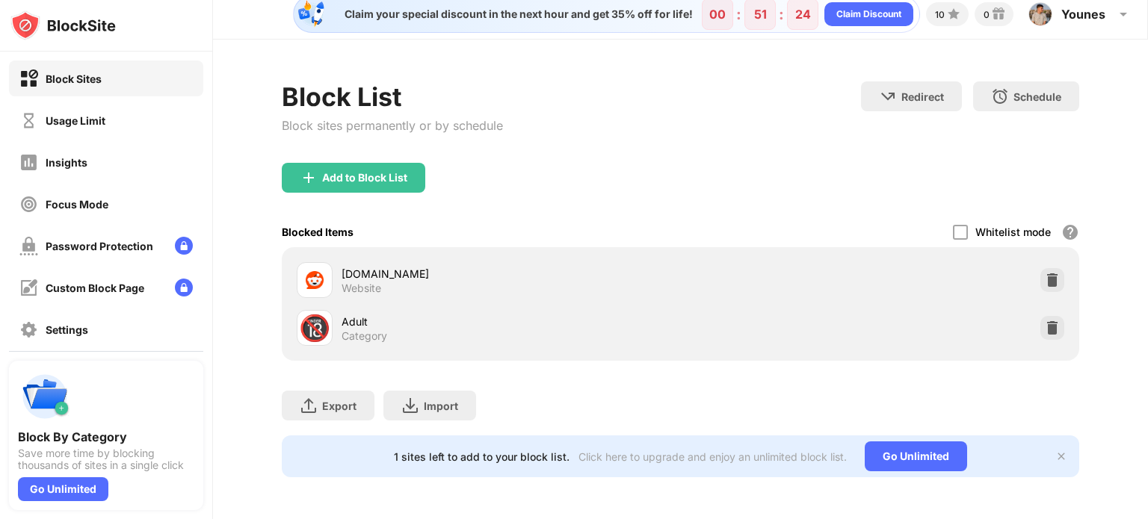
scroll to position [22, 0]
click at [1058, 445] on div "1 sites left to add to your block list. Click here to upgrade and enjoy an unli…" at bounding box center [680, 457] width 797 height 42
click at [1055, 450] on img at bounding box center [1061, 456] width 12 height 12
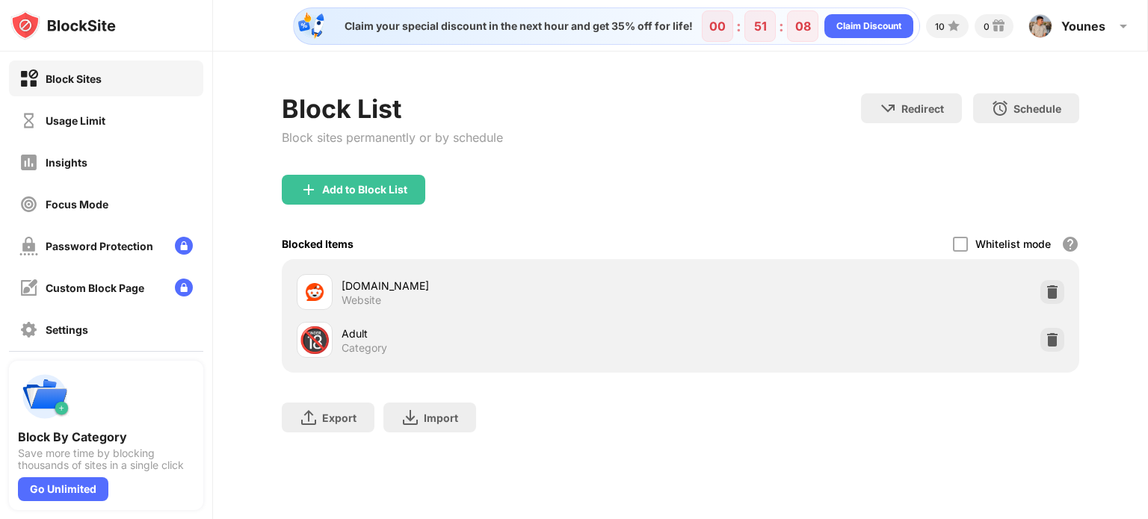
scroll to position [0, 0]
click at [1079, 22] on div "Younes" at bounding box center [1083, 26] width 44 height 15
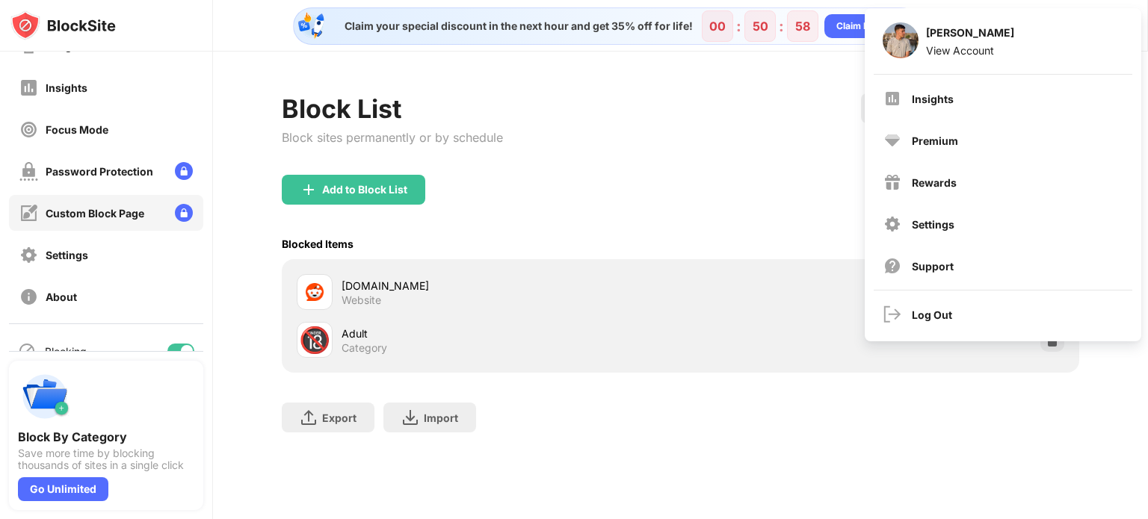
scroll to position [137, 0]
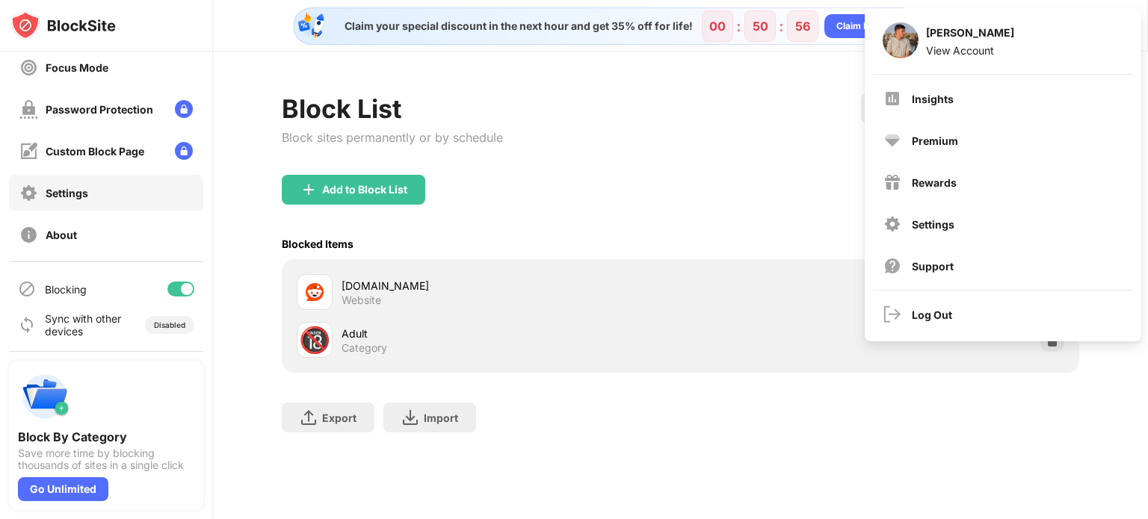
click at [123, 192] on div "Settings" at bounding box center [106, 193] width 194 height 36
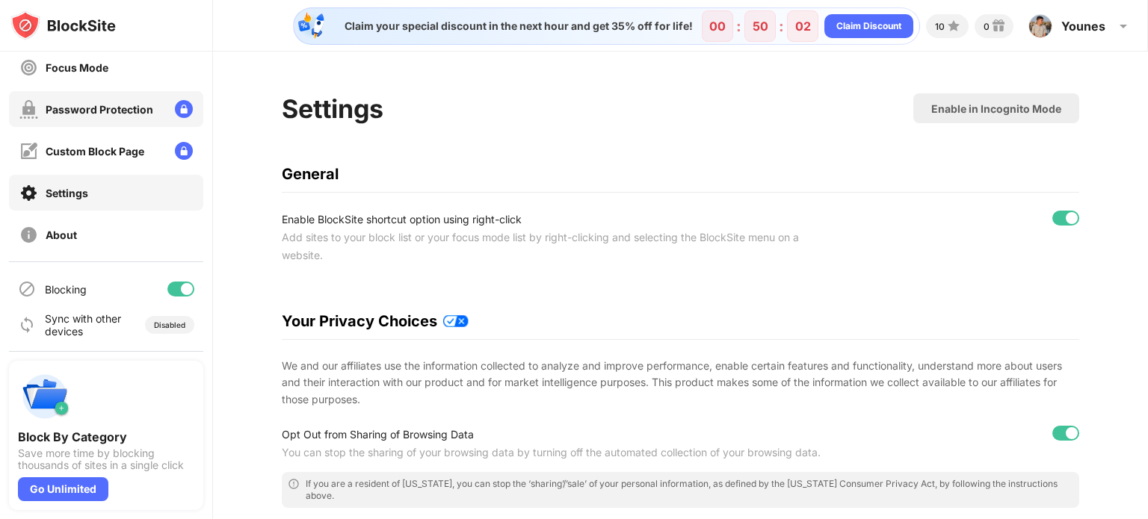
click at [134, 111] on div "Password Protection" at bounding box center [100, 109] width 108 height 13
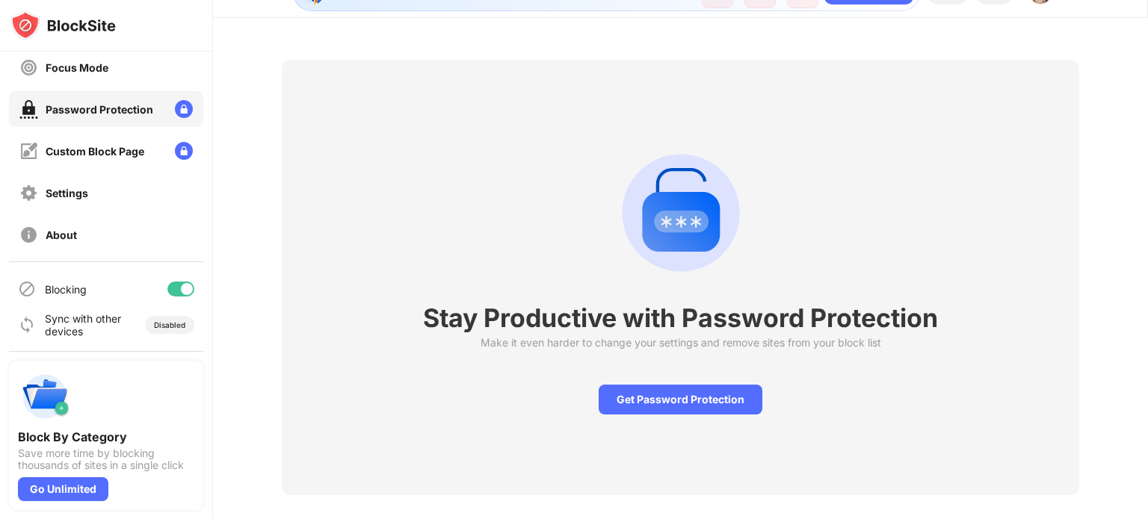
scroll to position [63, 0]
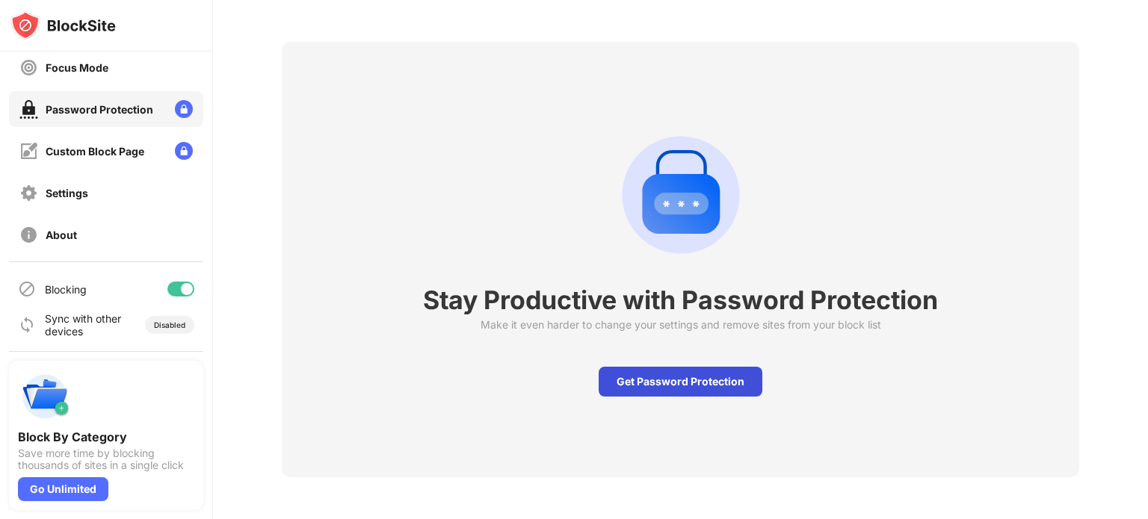
click at [655, 374] on div "Get Password Protection" at bounding box center [680, 382] width 164 height 30
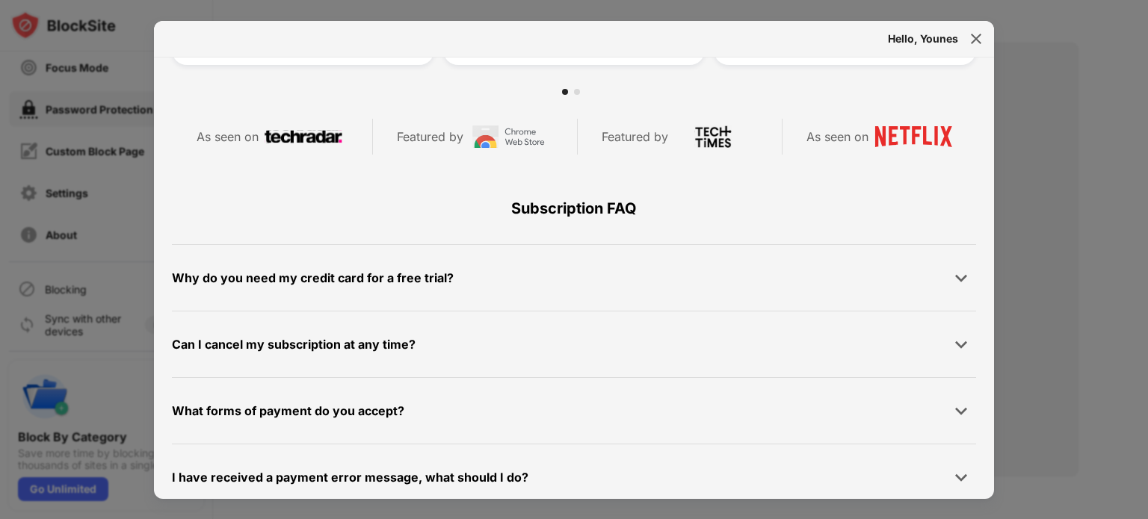
scroll to position [710, 0]
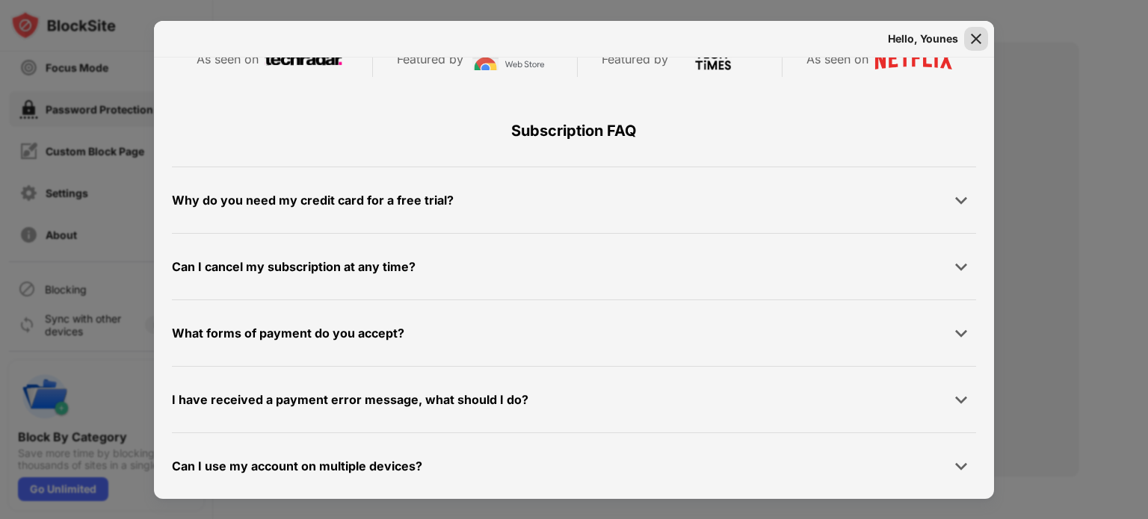
click at [968, 35] on img at bounding box center [975, 38] width 15 height 15
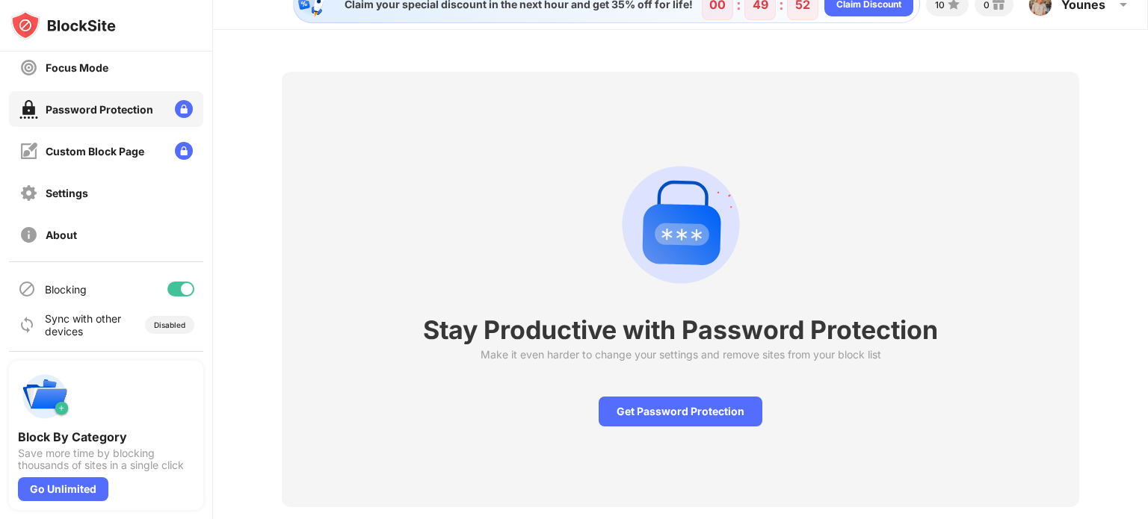
scroll to position [0, 0]
